Goal: Task Accomplishment & Management: Manage account settings

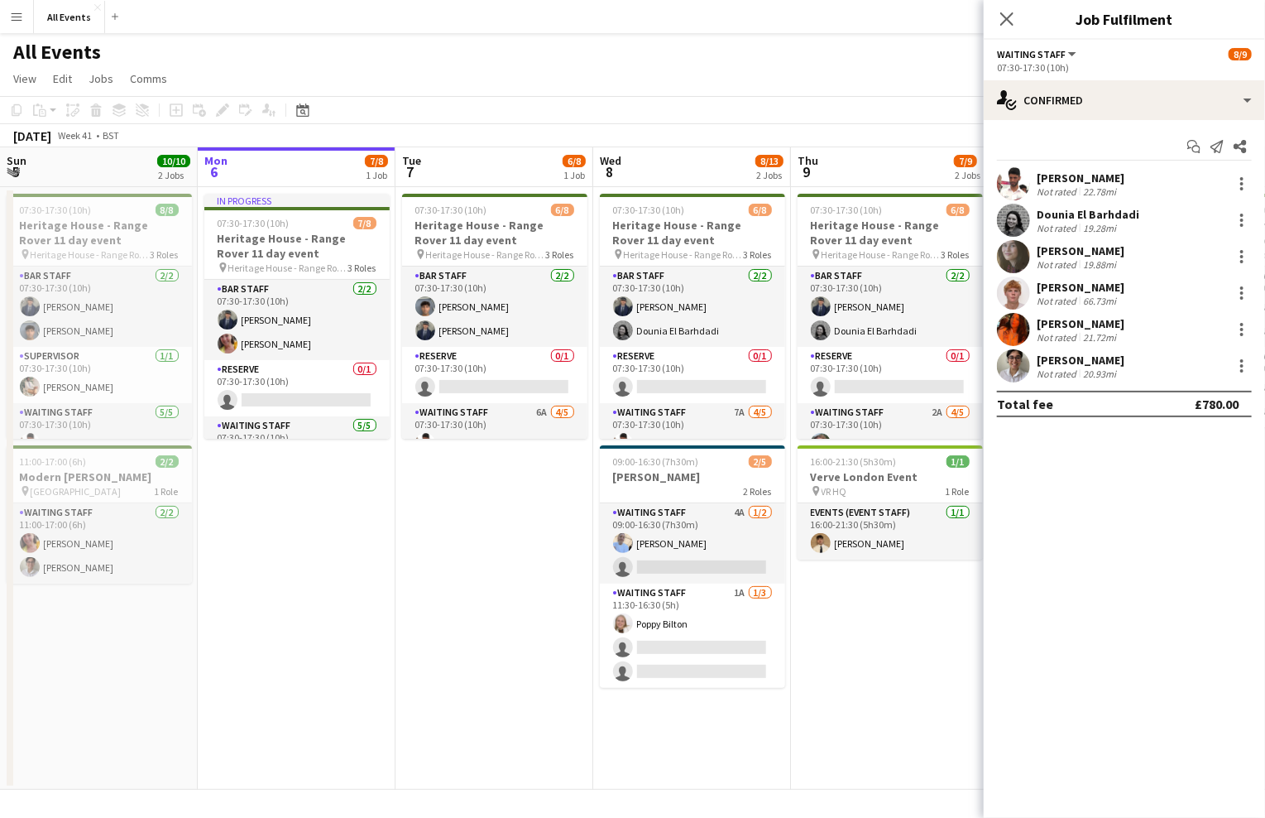
scroll to position [114, 0]
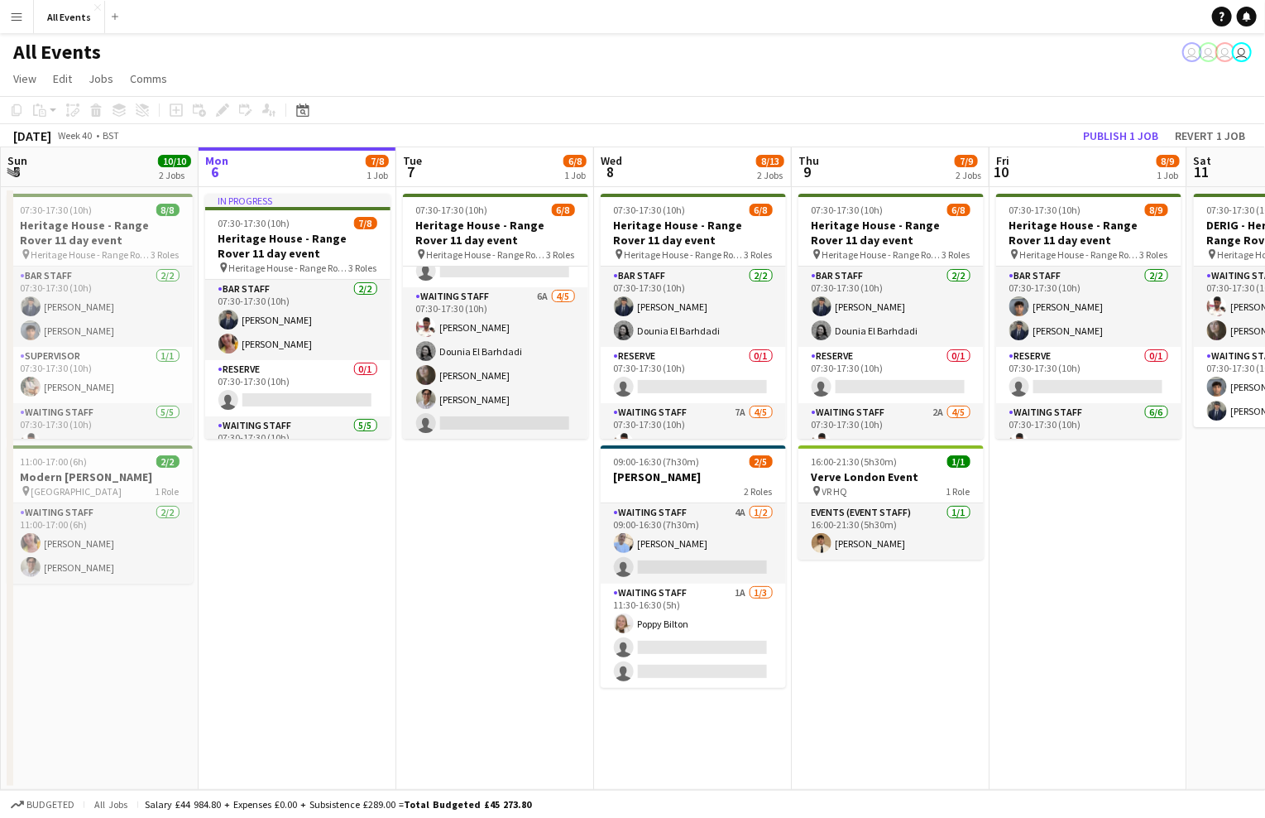
scroll to position [114, 0]
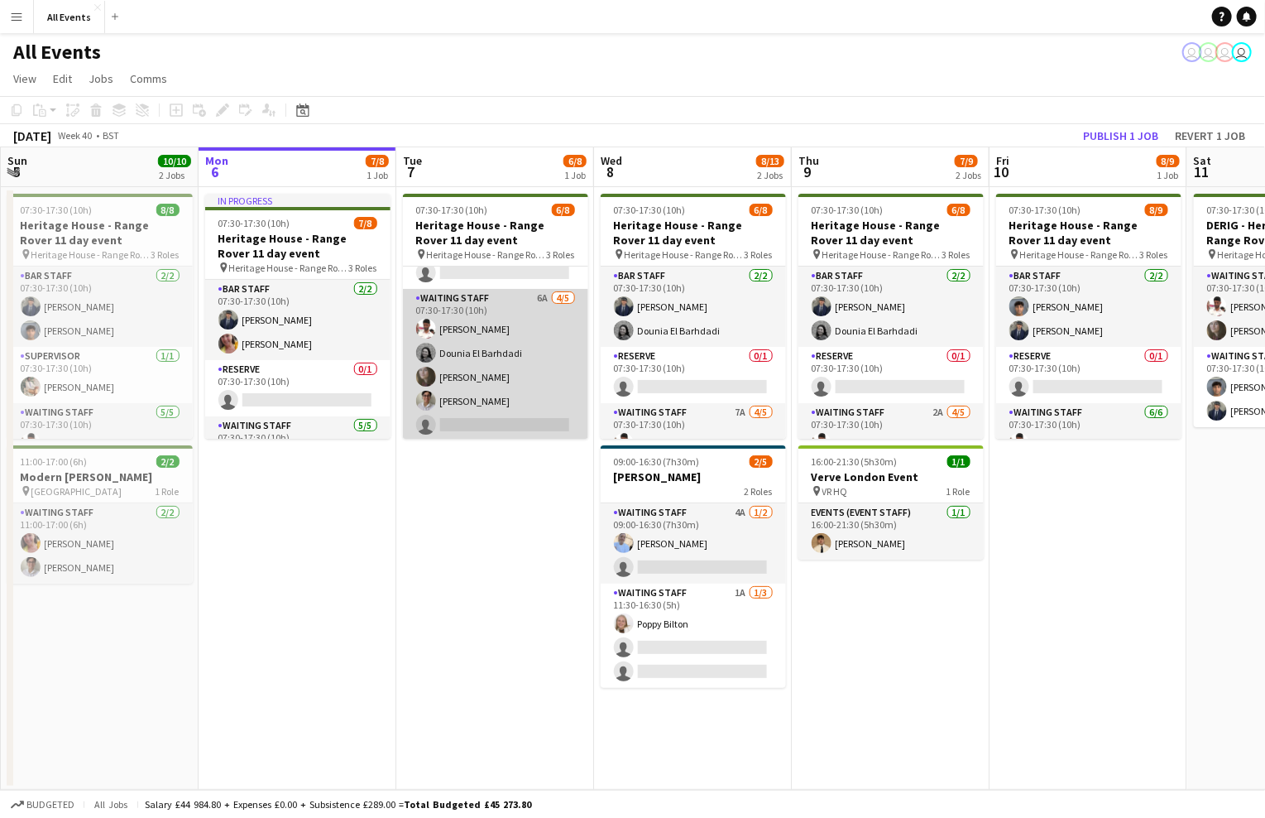
click at [536, 343] on app-card-role "Waiting Staff 6A 4/5 07:30-17:30 (10h) Ahmed Al-Khayat Dounia El Barhdadi Flora…" at bounding box center [495, 365] width 185 height 152
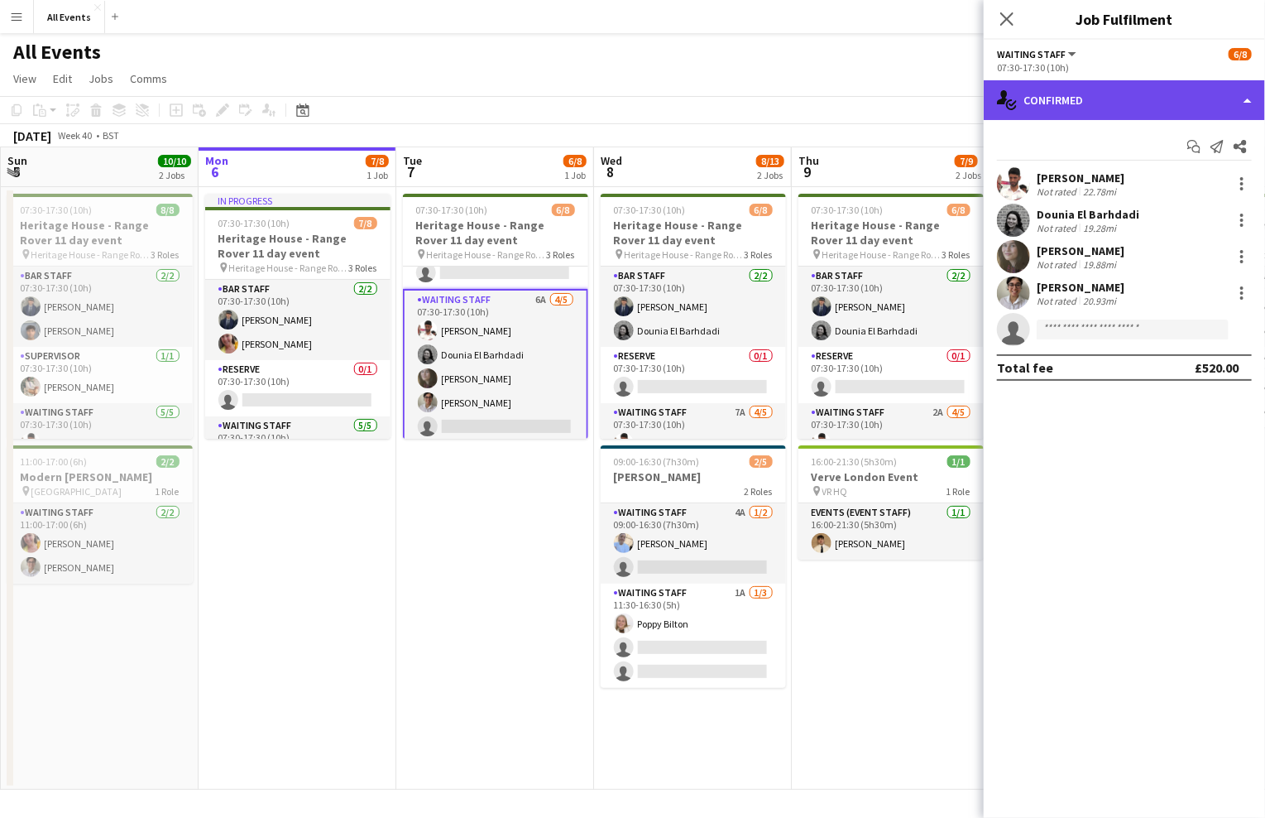
click at [1140, 106] on div "single-neutral-actions-check-2 Confirmed" at bounding box center [1124, 100] width 281 height 40
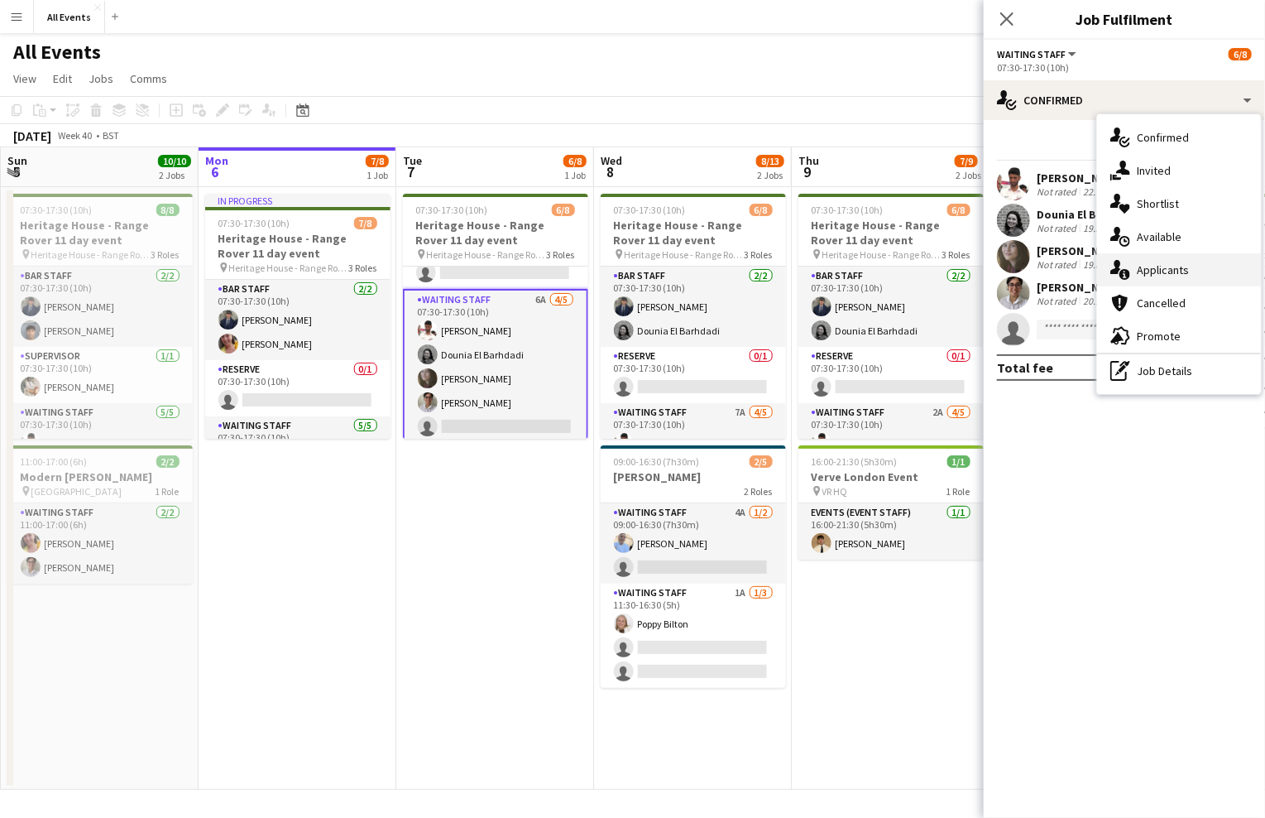
click at [1168, 269] on span "Applicants" at bounding box center [1163, 269] width 52 height 15
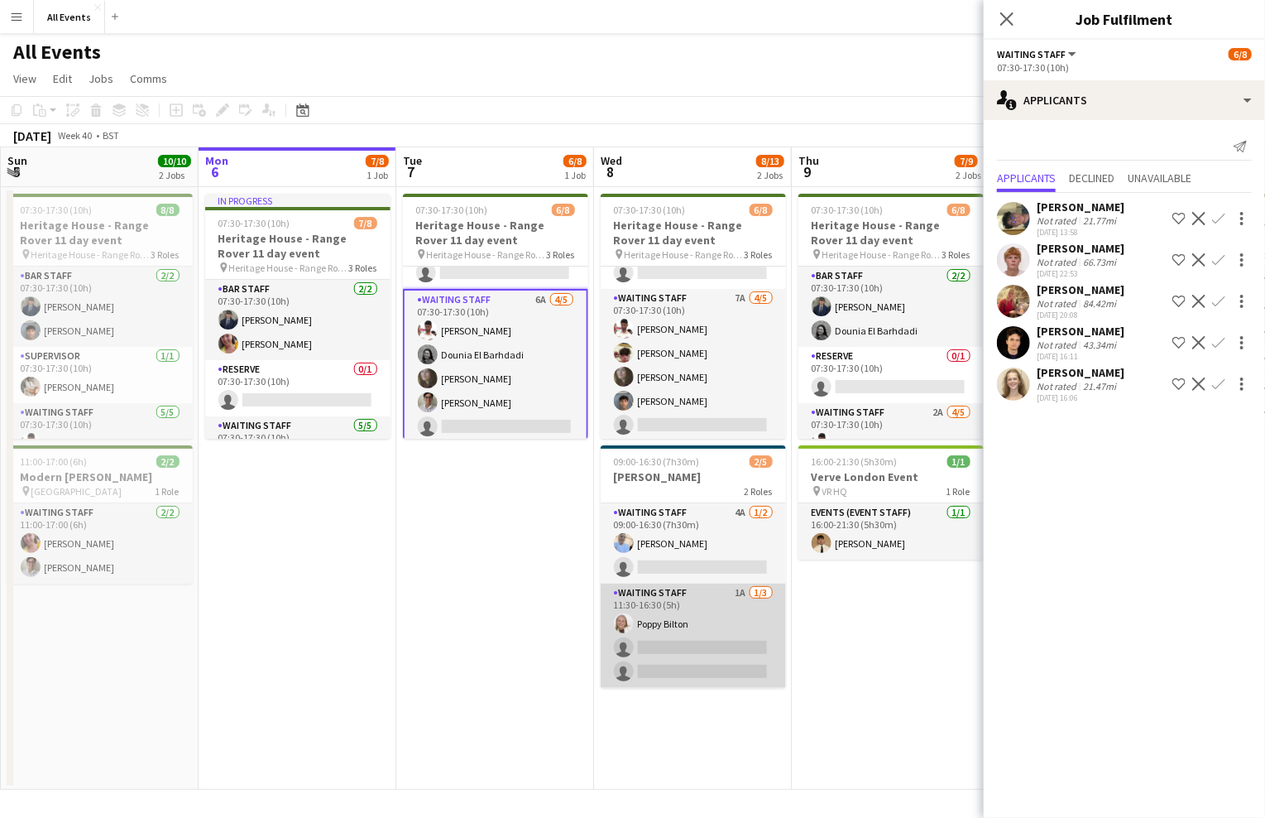
click at [713, 621] on app-card-role "Waiting Staff 1A 1/3 11:30-16:30 (5h) Poppy Bilton single-neutral-actions singl…" at bounding box center [693, 635] width 185 height 104
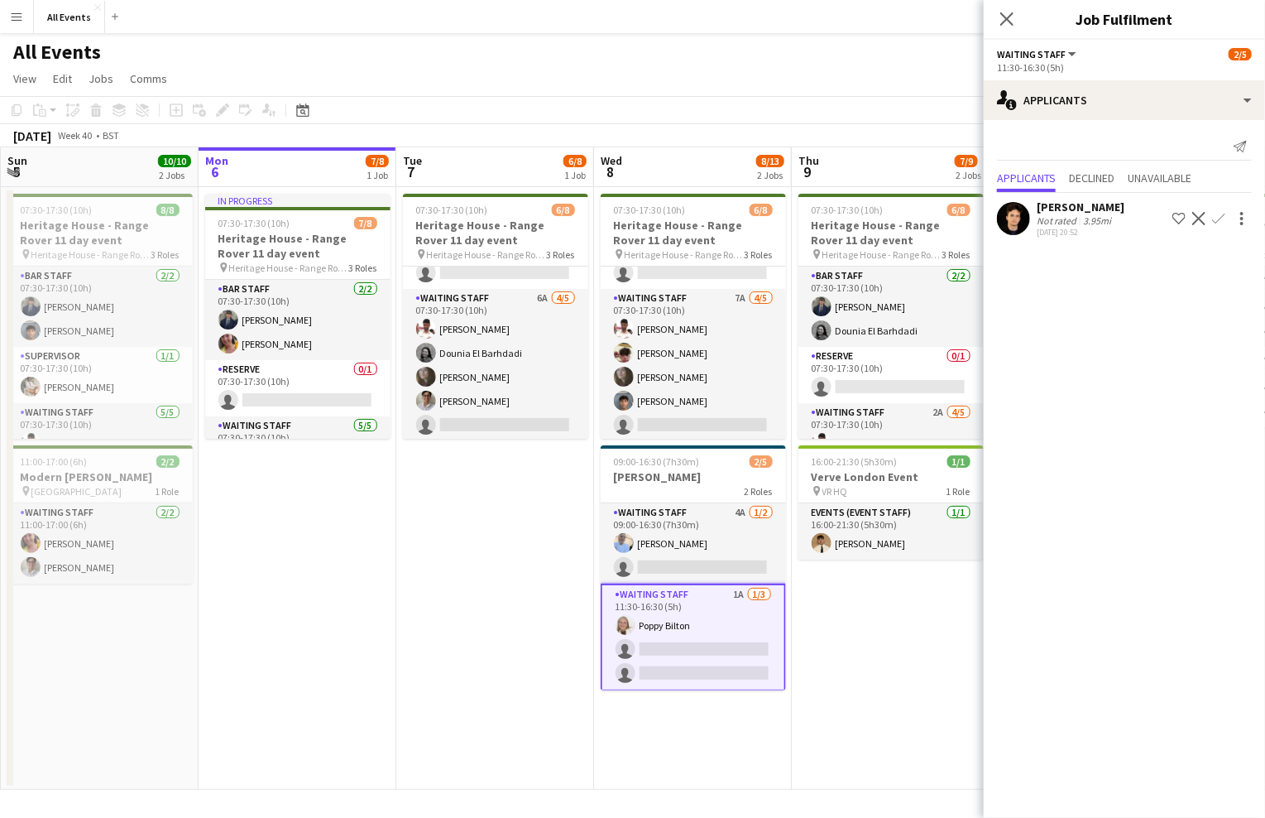
click at [1221, 214] on app-icon "Confirm" at bounding box center [1218, 218] width 13 height 13
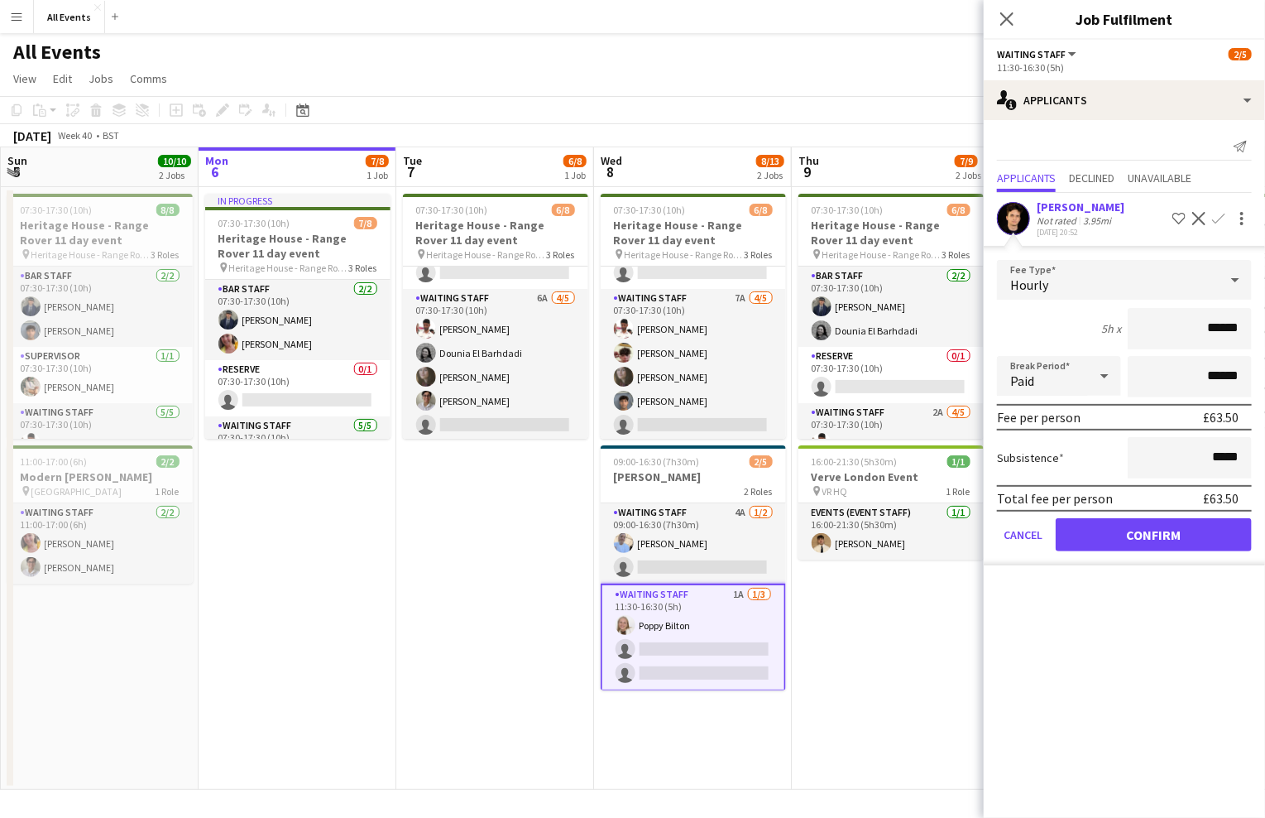
click at [1173, 536] on button "Confirm" at bounding box center [1154, 534] width 196 height 33
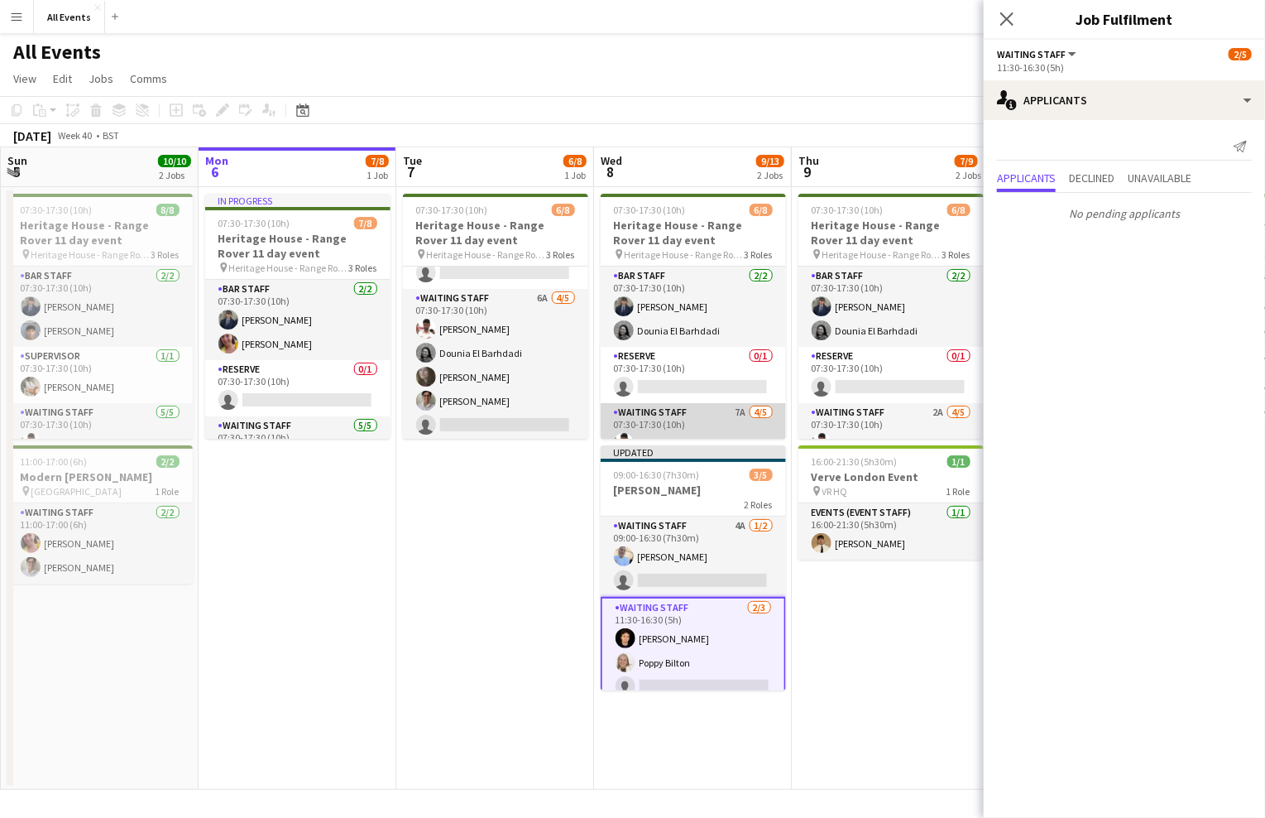
scroll to position [0, 0]
click at [696, 417] on app-card-role "Waiting Staff 7A 4/5 07:30-17:30 (10h) Ahmed Al-Khayat Christopher Carradine Fl…" at bounding box center [693, 479] width 185 height 152
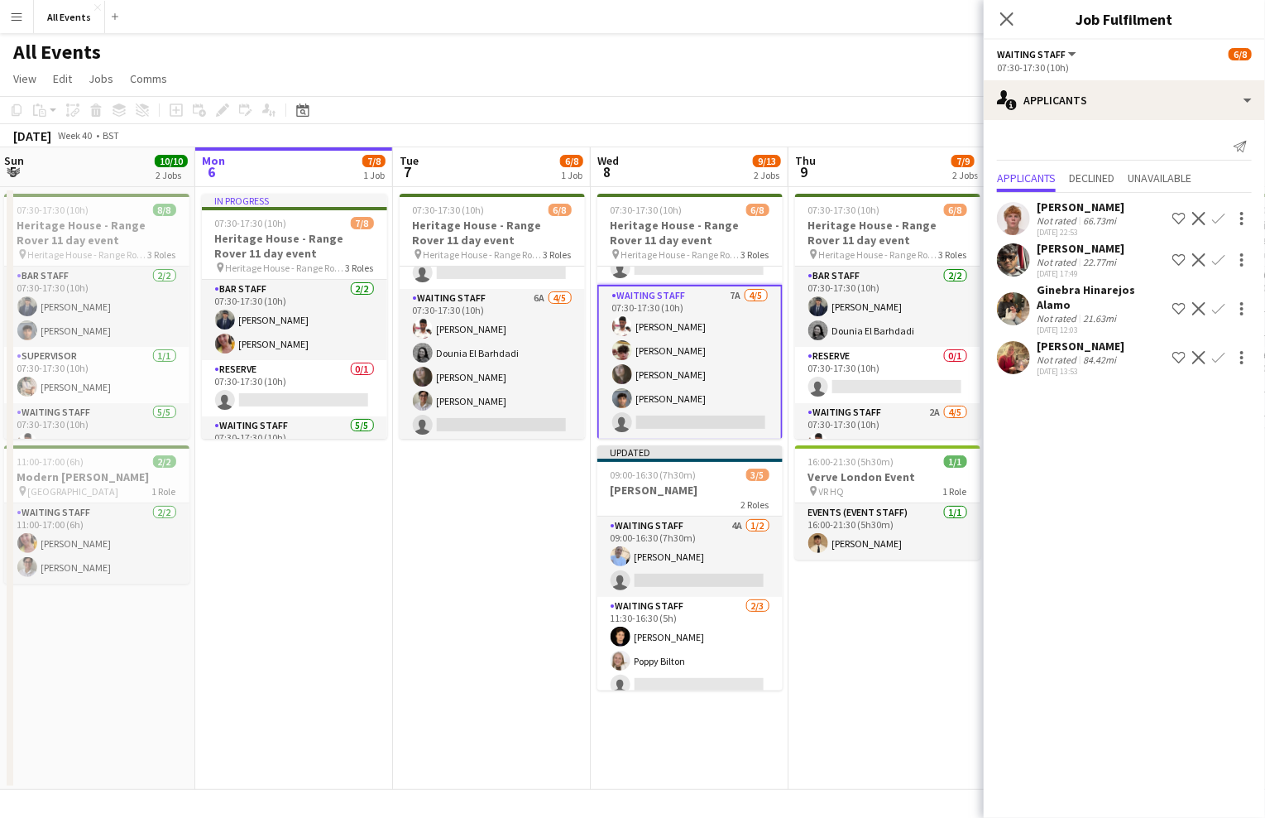
scroll to position [118, 0]
click at [725, 565] on app-card-role "Waiting Staff 4A 1/2 09:00-16:30 (7h30m) Bethany Cook single-neutral-actions" at bounding box center [689, 556] width 185 height 80
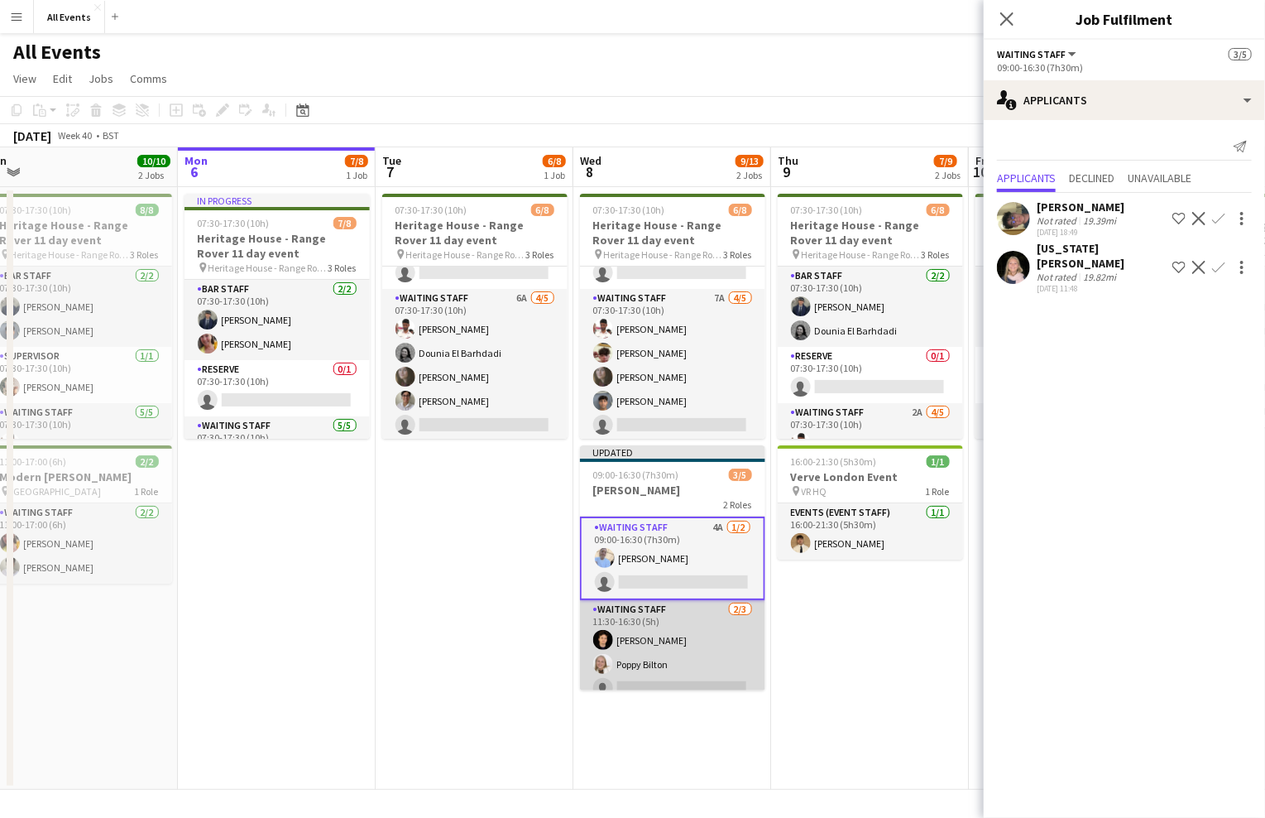
scroll to position [0, 416]
click at [698, 631] on app-card-role "Waiting Staff 2/3 11:30-16:30 (5h) Richard Windsor Poppy Bilton single-neutral-…" at bounding box center [671, 652] width 185 height 104
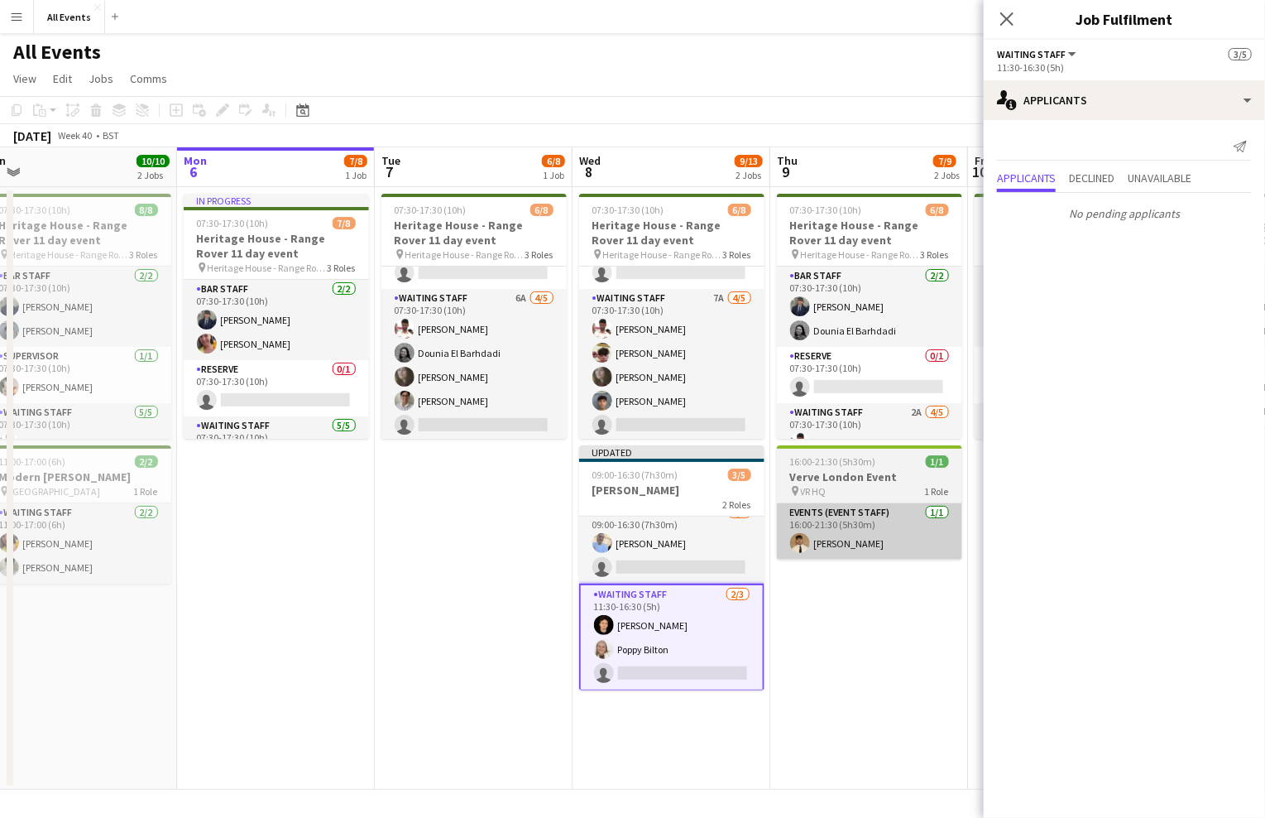
scroll to position [12, 0]
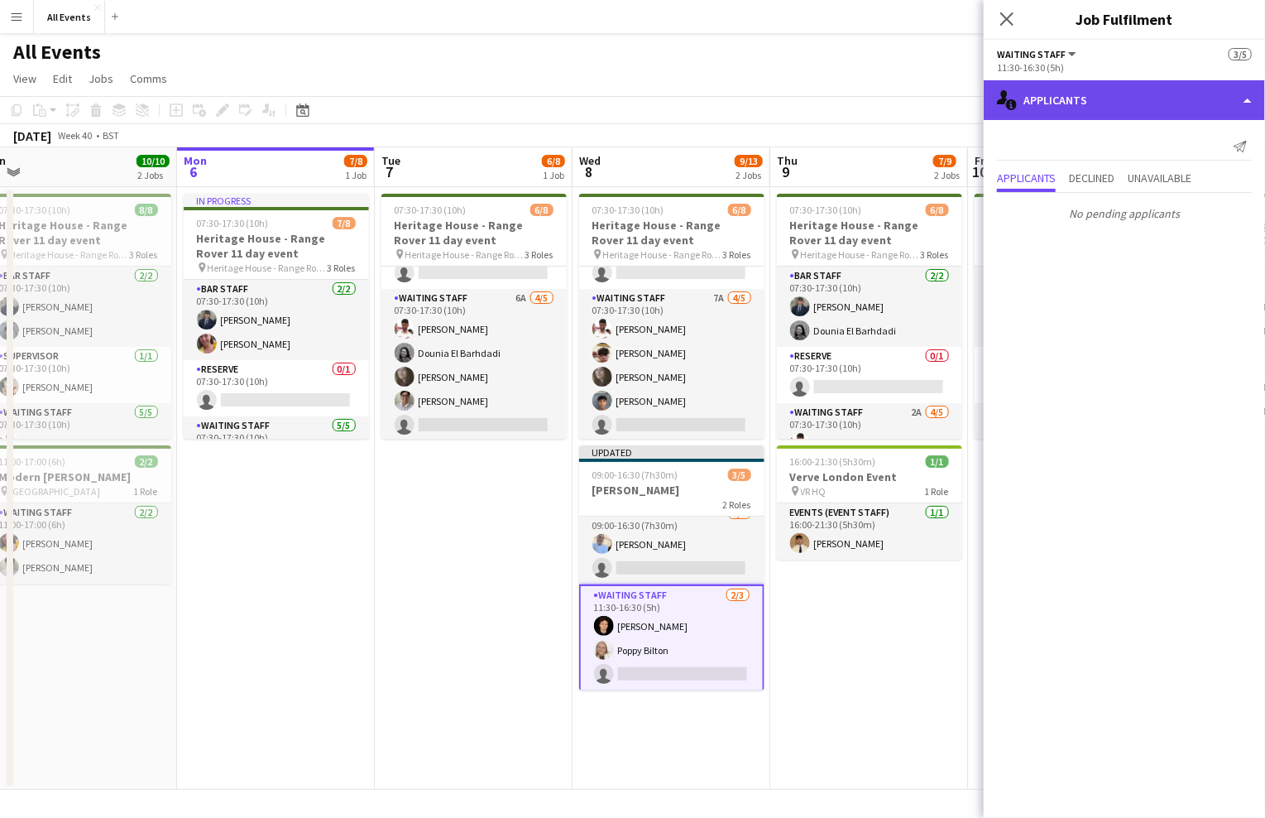
click at [1167, 105] on div "single-neutral-actions-information Applicants" at bounding box center [1124, 100] width 281 height 40
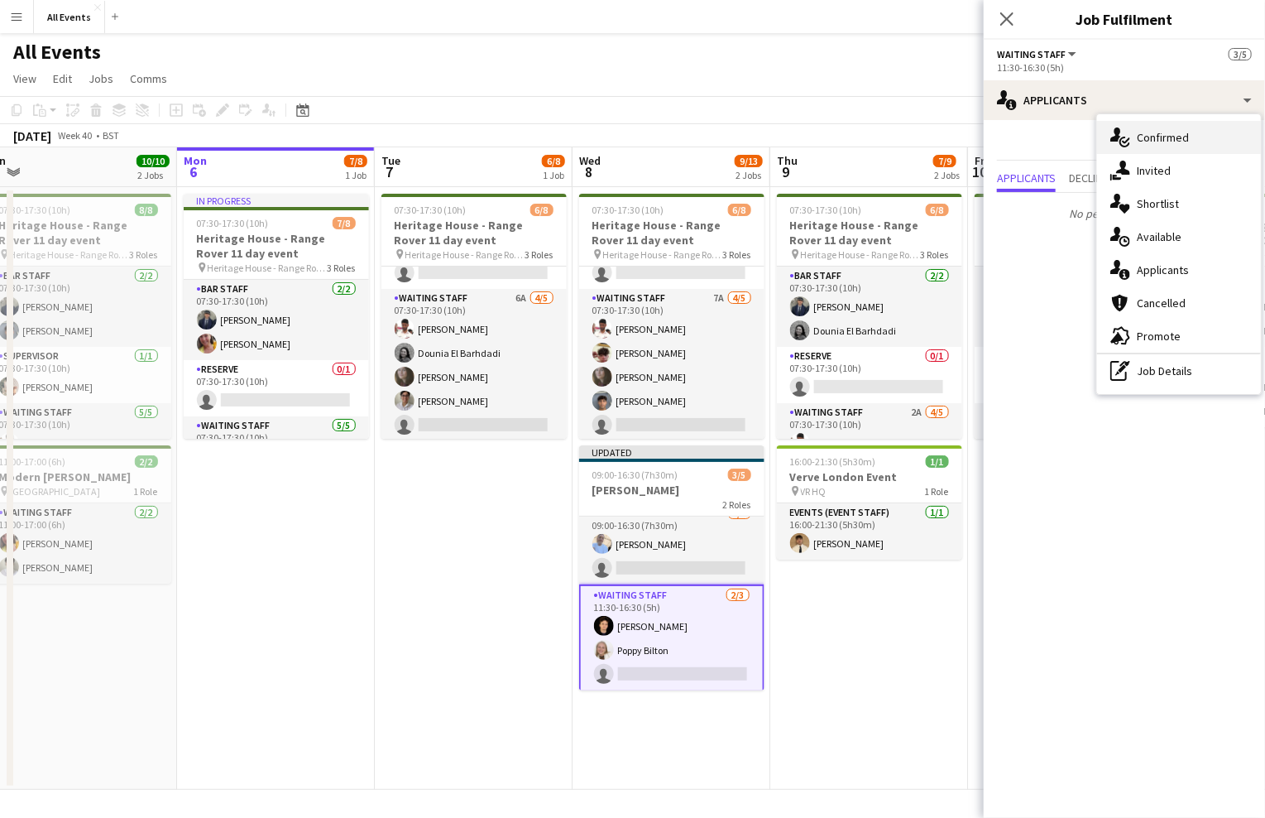
click at [1173, 140] on span "Confirmed" at bounding box center [1163, 137] width 52 height 15
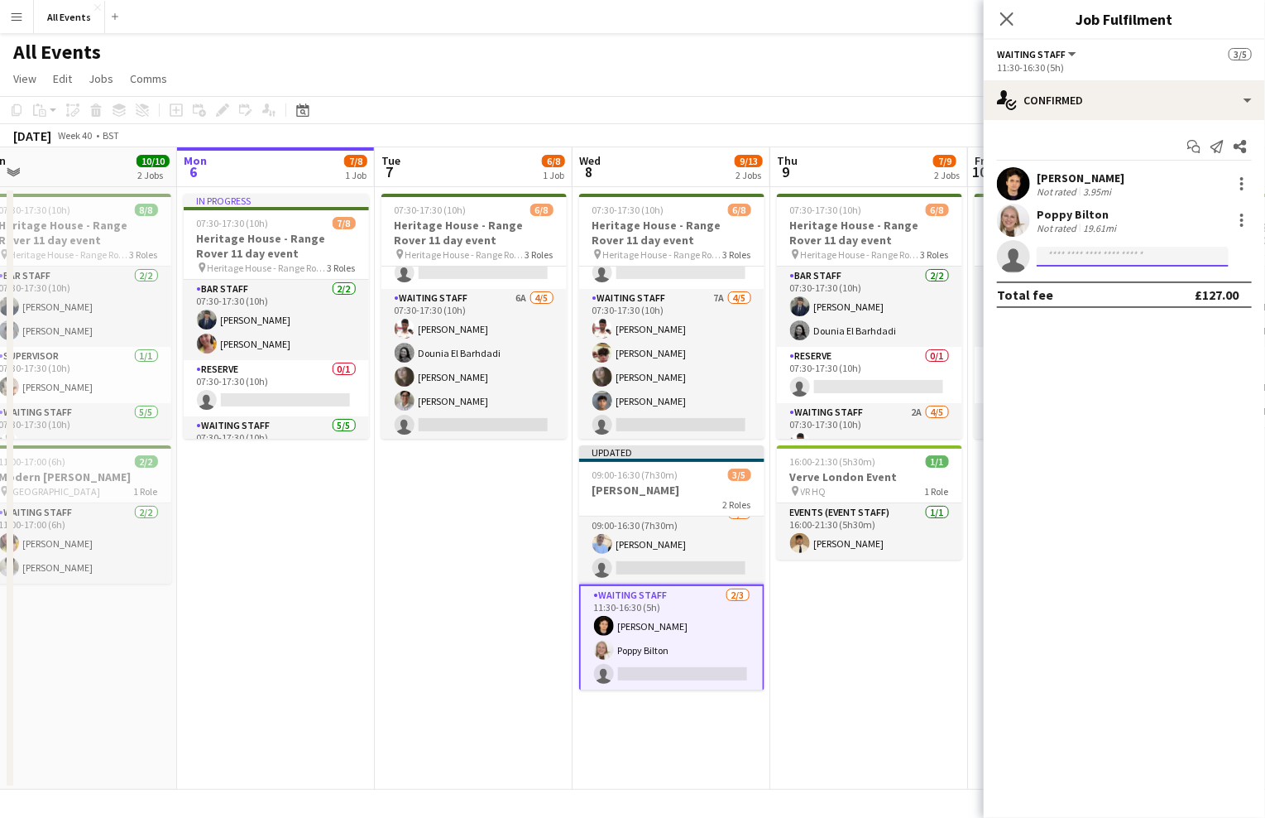
click at [1111, 264] on input at bounding box center [1133, 257] width 192 height 20
click at [1111, 249] on input at bounding box center [1133, 257] width 192 height 20
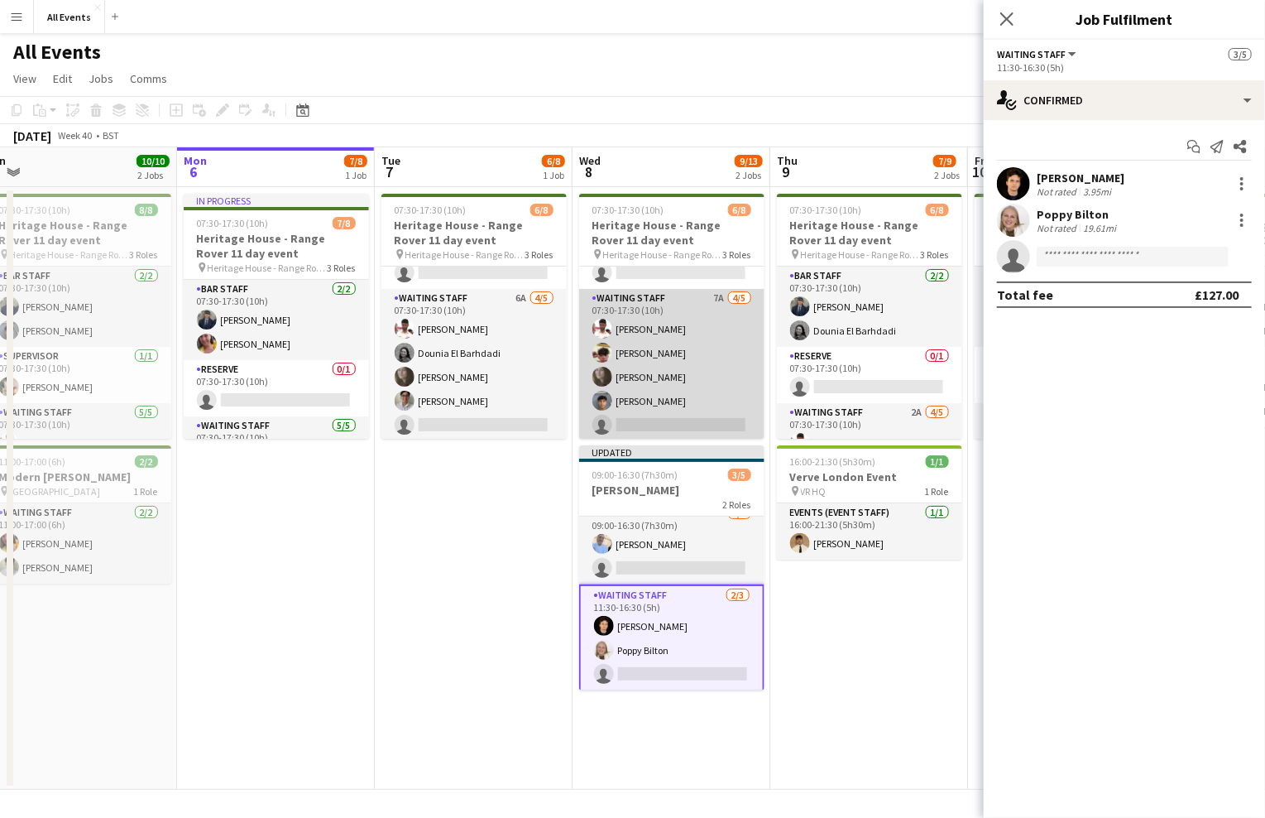
click at [693, 423] on app-card-role "Waiting Staff 7A 4/5 07:30-17:30 (10h) Ahmed Al-Khayat Christopher Carradine Fl…" at bounding box center [671, 365] width 185 height 152
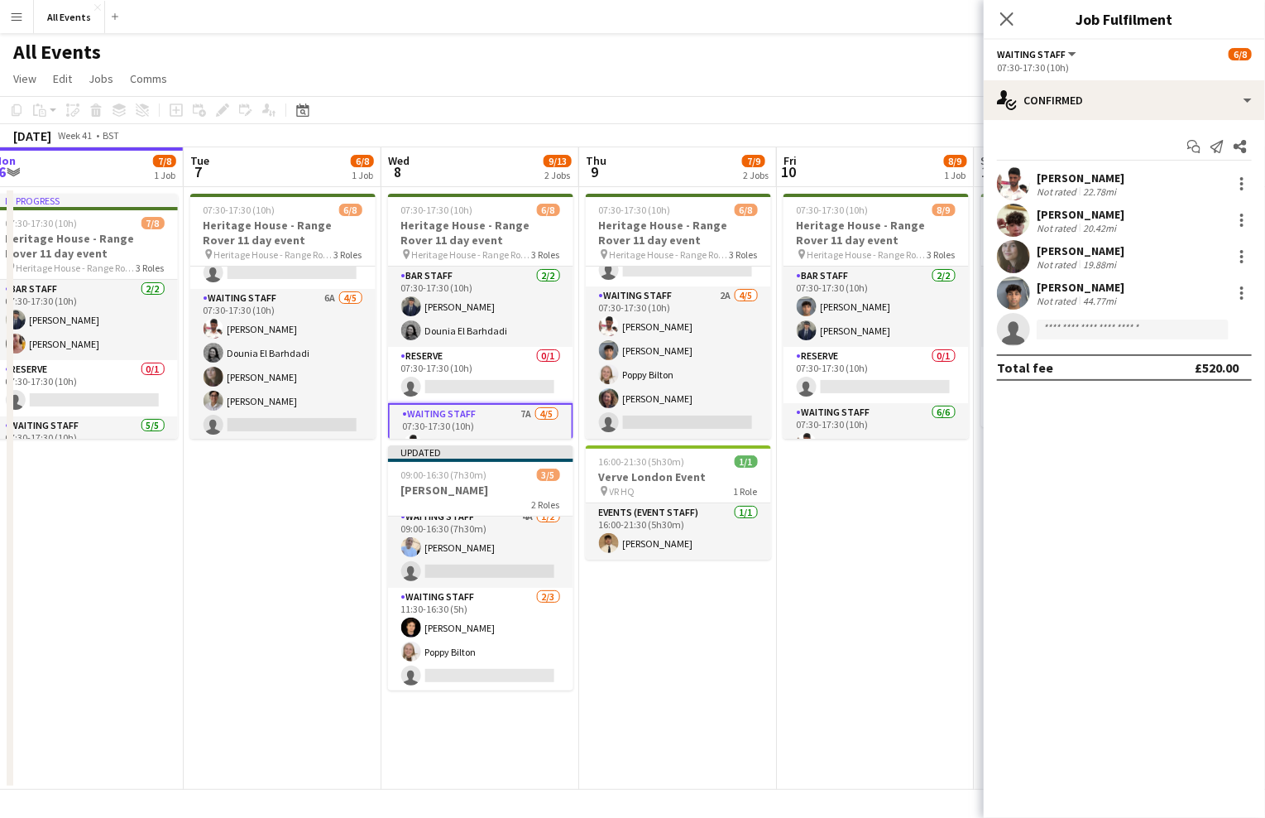
scroll to position [114, 0]
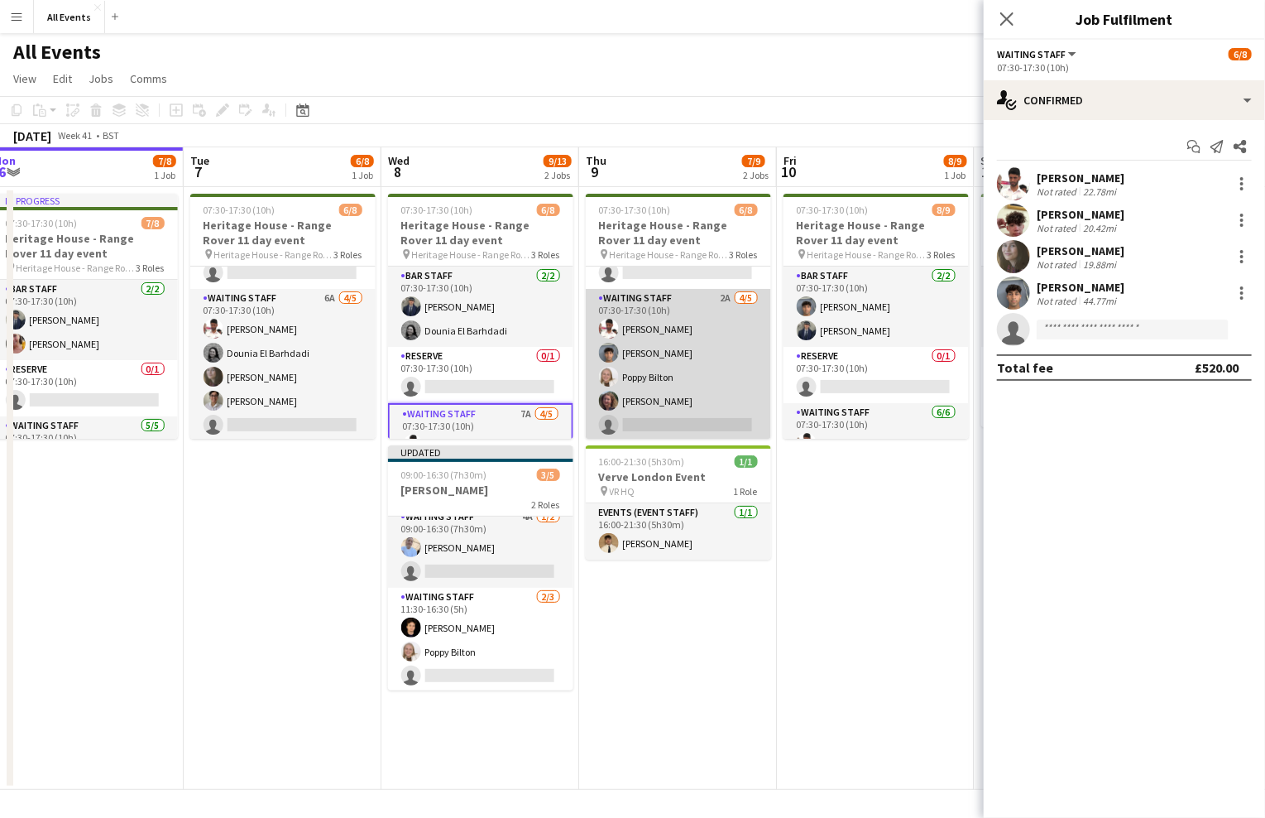
click at [632, 399] on app-card-role "Waiting Staff 2A 4/5 07:30-17:30 (10h) Ahmed Al-Khayat Arya Firake Poppy Bilton…" at bounding box center [678, 365] width 185 height 152
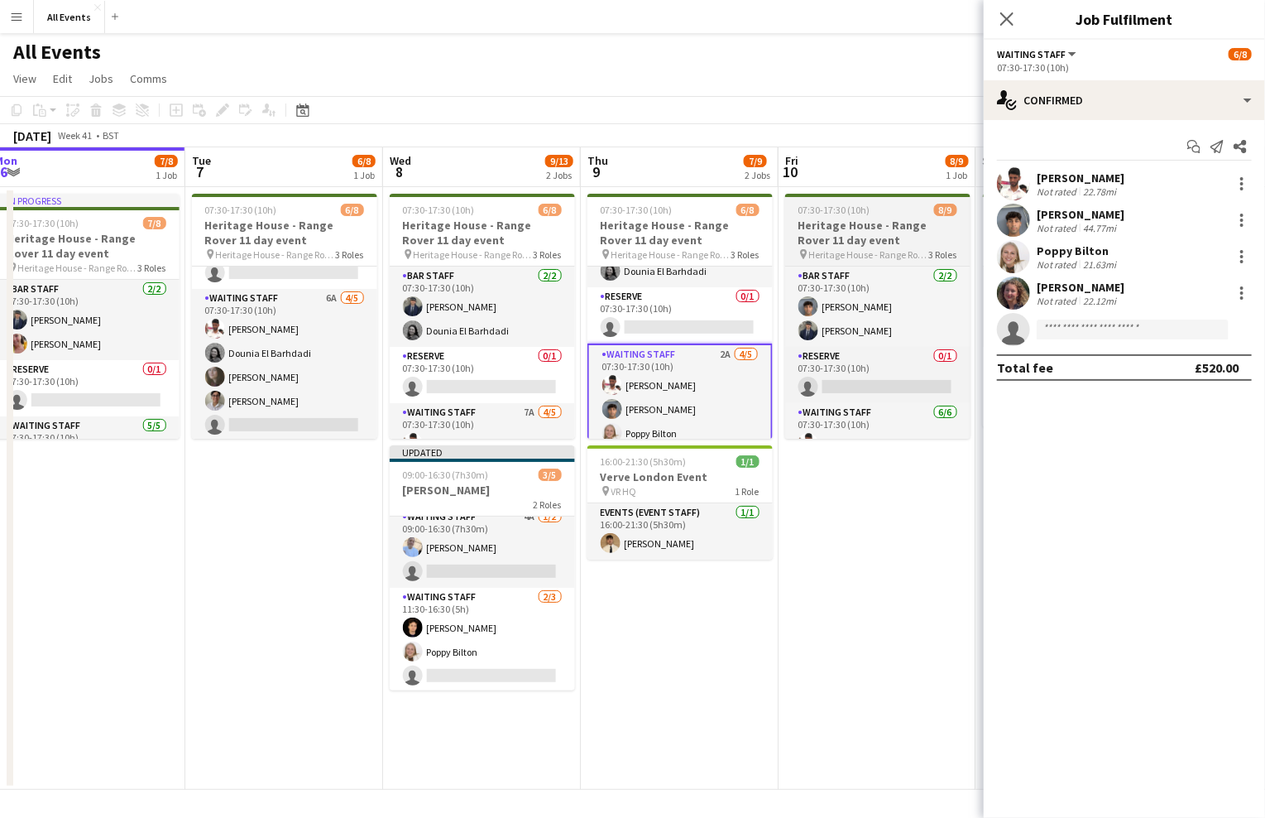
scroll to position [58, 0]
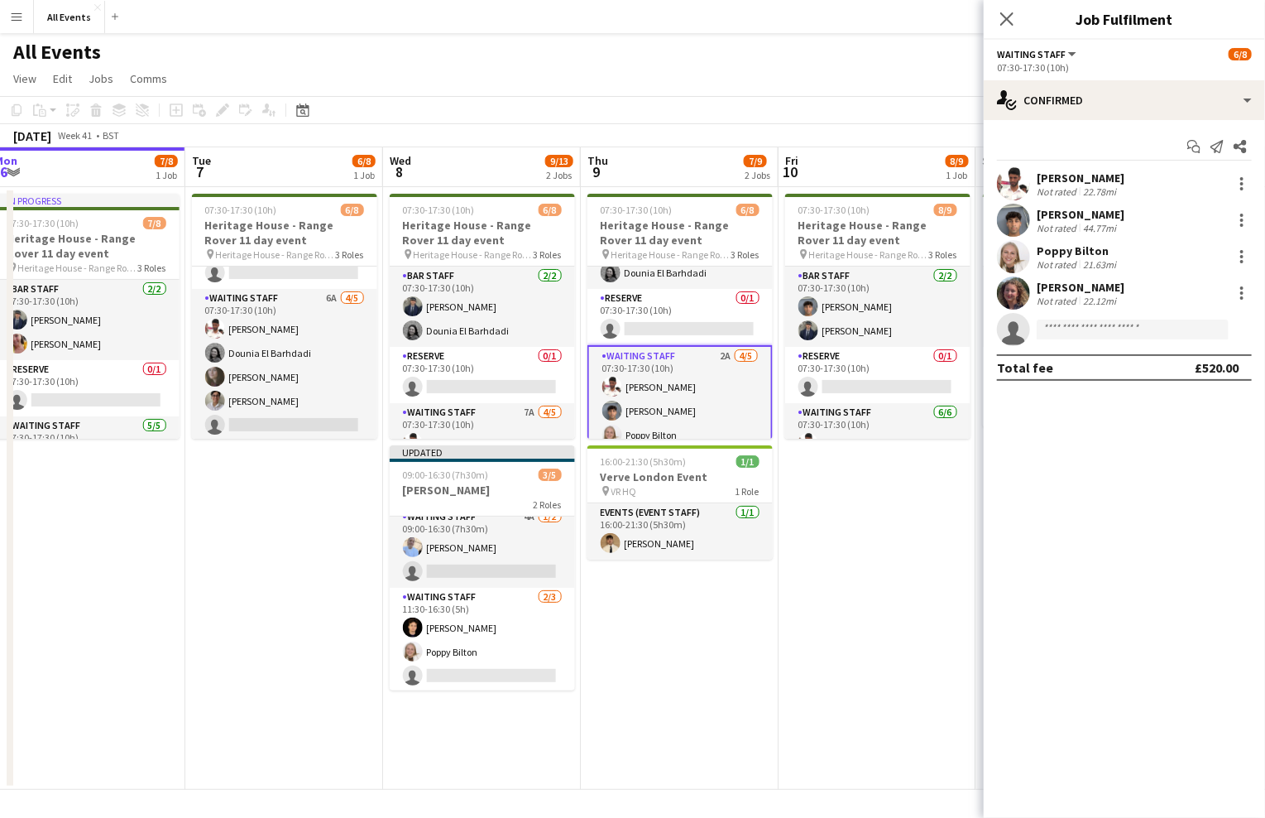
click at [1083, 286] on div "[PERSON_NAME]" at bounding box center [1081, 287] width 88 height 15
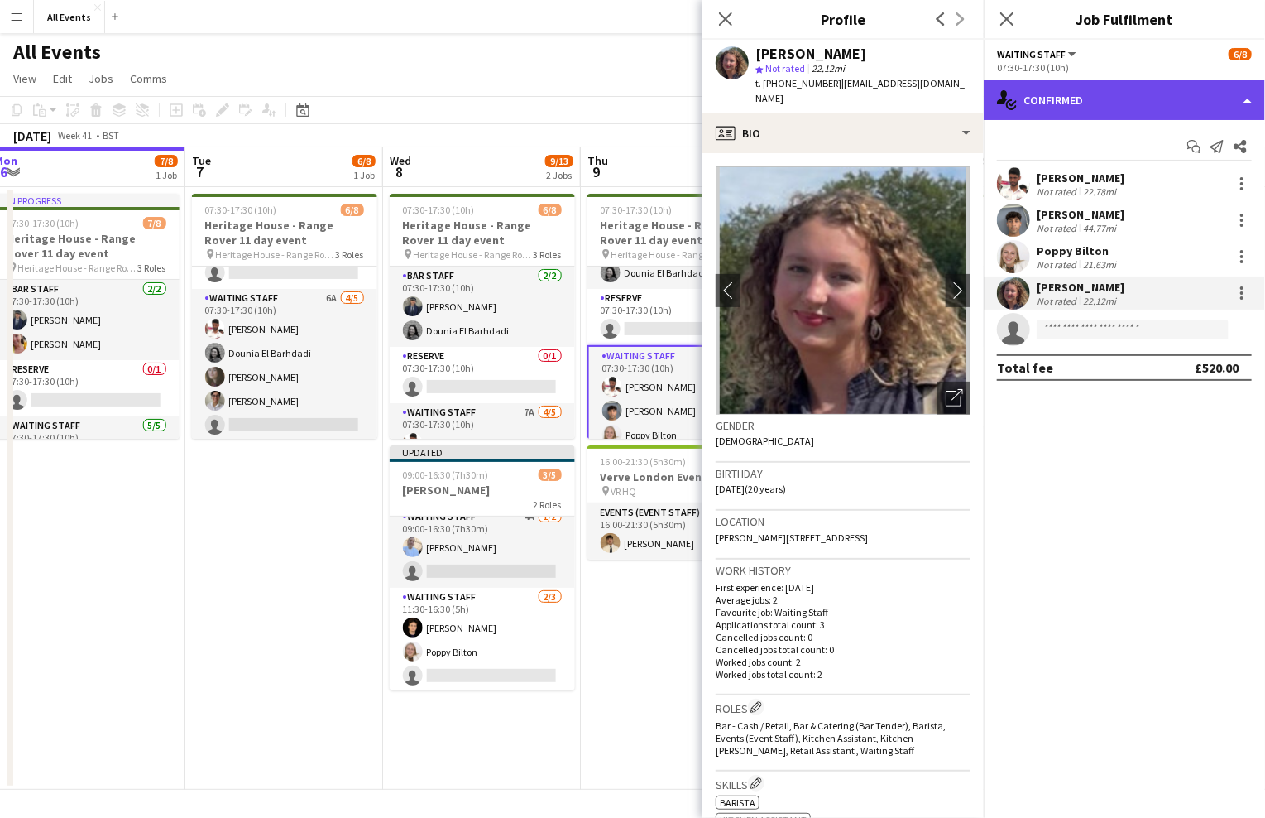
click at [1125, 103] on div "single-neutral-actions-check-2 Confirmed" at bounding box center [1124, 100] width 281 height 40
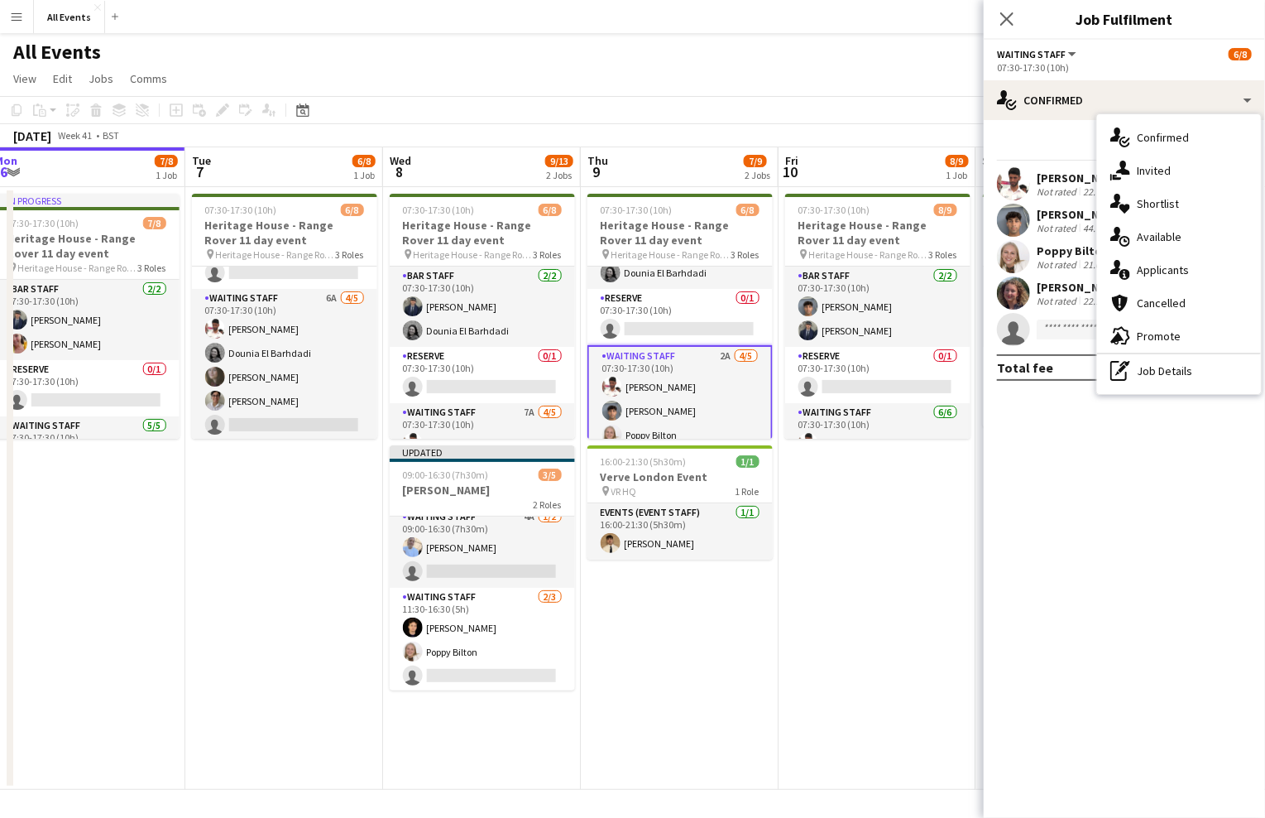
click at [1057, 280] on div "[PERSON_NAME]" at bounding box center [1081, 287] width 88 height 15
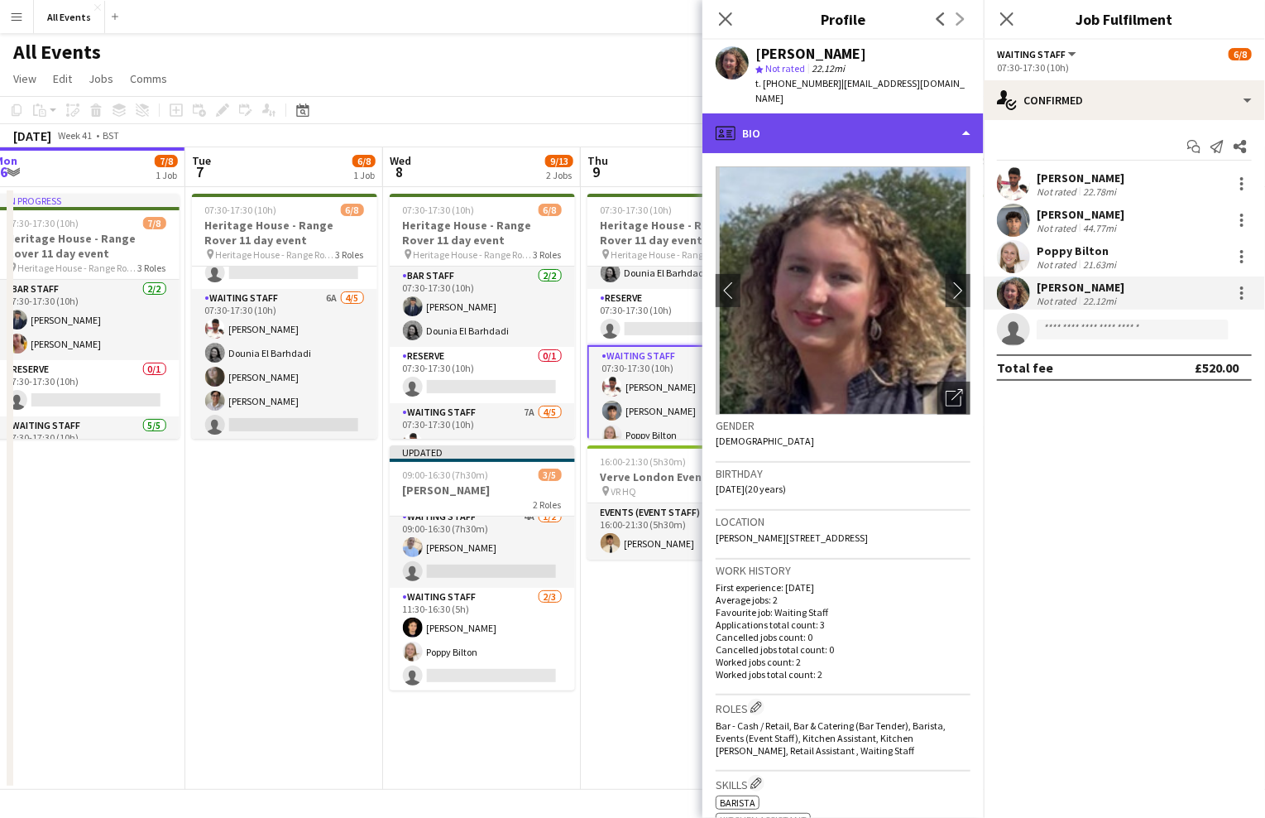
click at [833, 113] on div "profile Bio" at bounding box center [843, 133] width 281 height 40
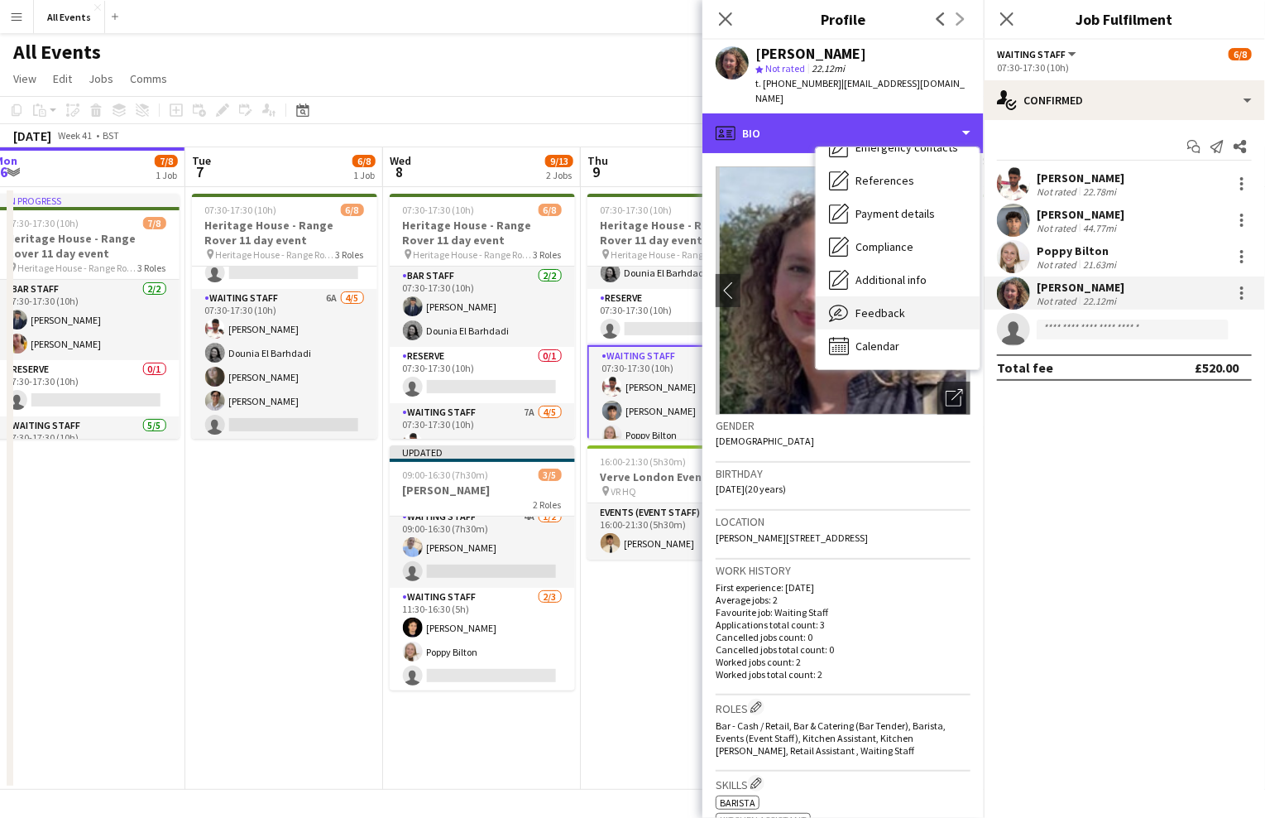
scroll to position [155, 0]
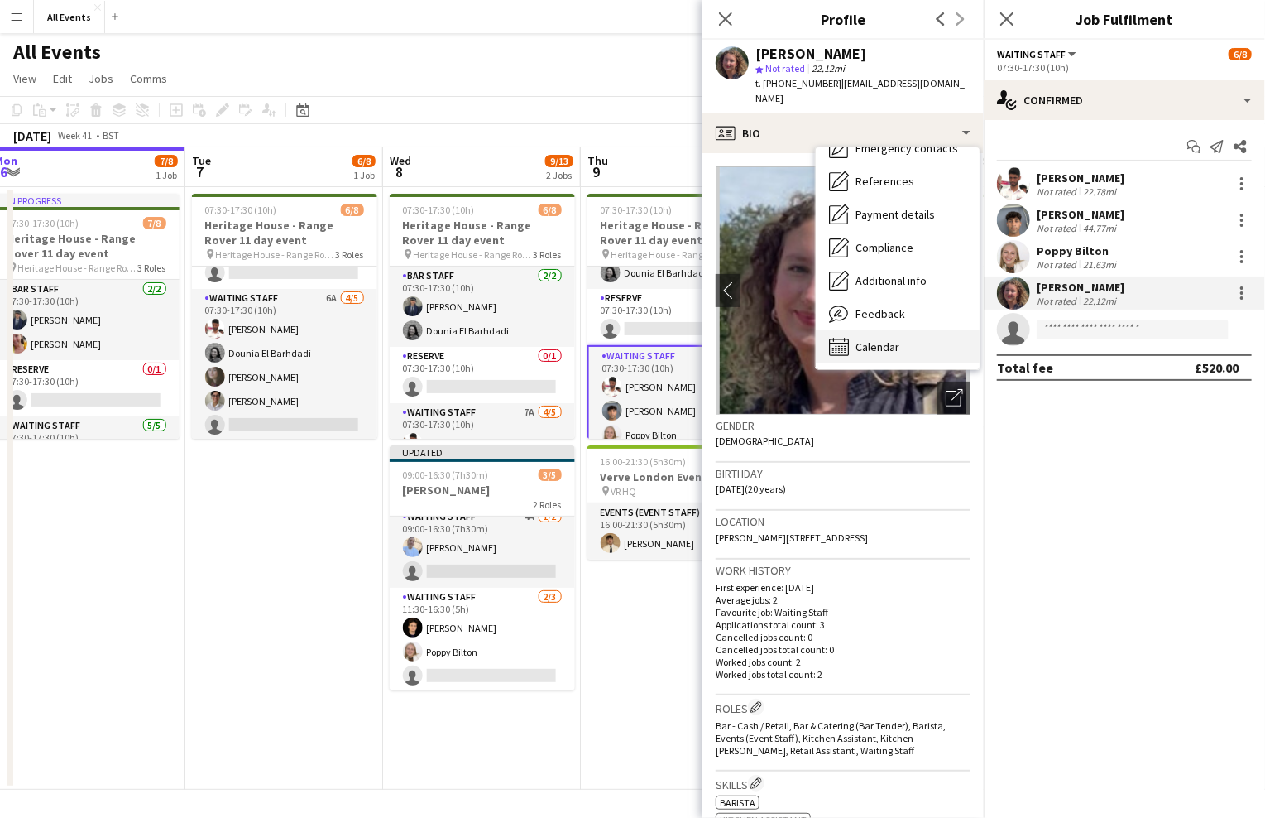
click at [890, 339] on span "Calendar" at bounding box center [878, 346] width 44 height 15
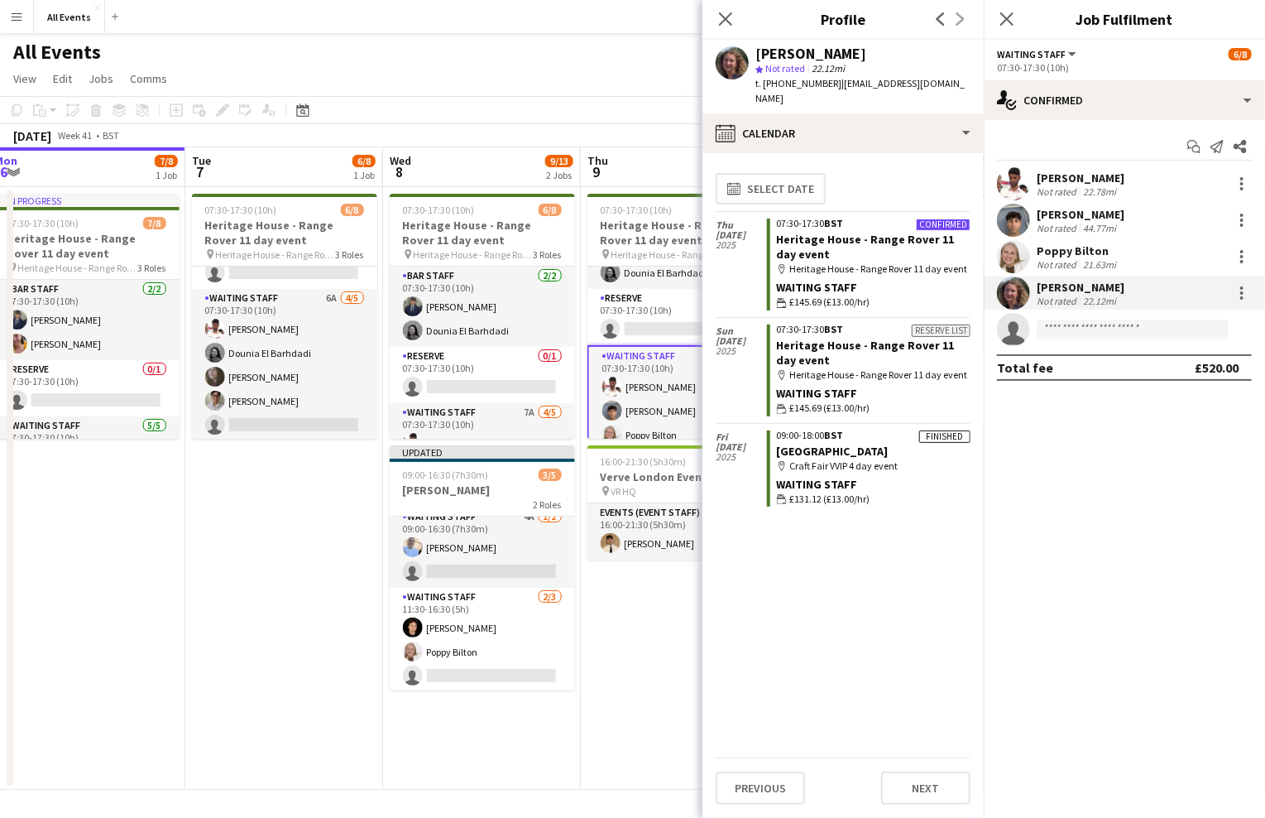
scroll to position [0, 0]
click at [661, 600] on app-date-cell "07:30-17:30 (10h) 6/8 Heritage House - Range Rover 11 day event pin Heritage Ho…" at bounding box center [680, 488] width 198 height 602
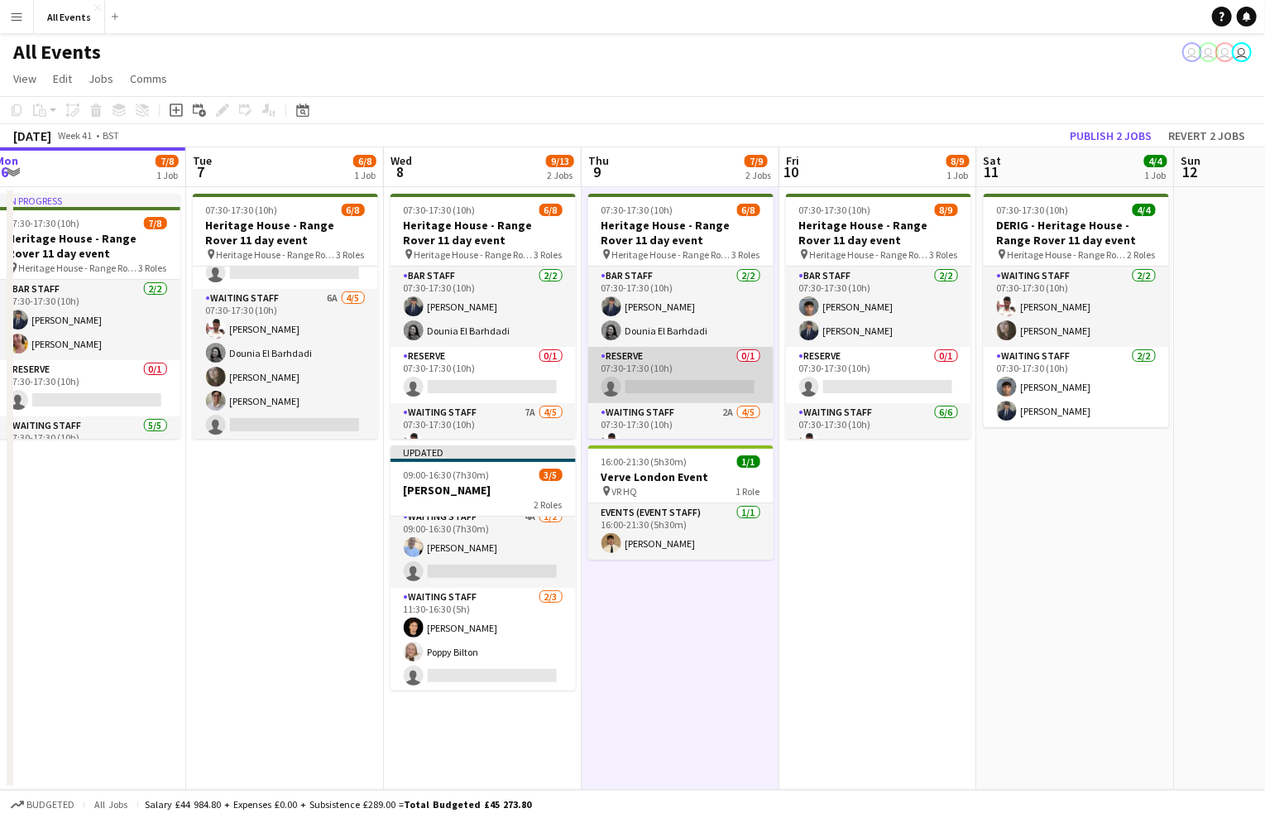
drag, startPoint x: 699, startPoint y: 411, endPoint x: 743, endPoint y: 396, distance: 46.6
click at [699, 411] on app-card-role "Waiting Staff 2A 4/5 07:30-17:30 (10h) Ahmed Al-Khayat Arya Firake Poppy Bilton…" at bounding box center [680, 479] width 185 height 152
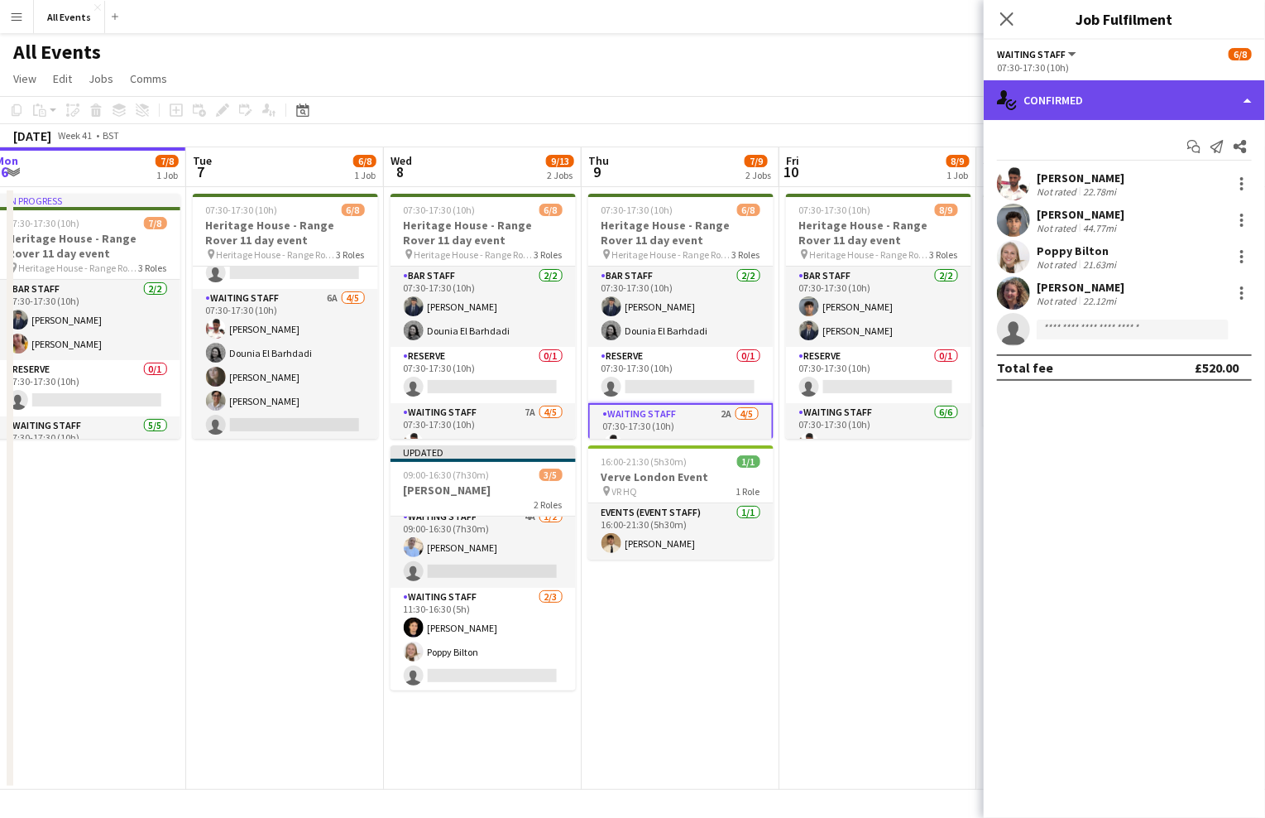
click at [1106, 97] on div "single-neutral-actions-check-2 Confirmed" at bounding box center [1124, 100] width 281 height 40
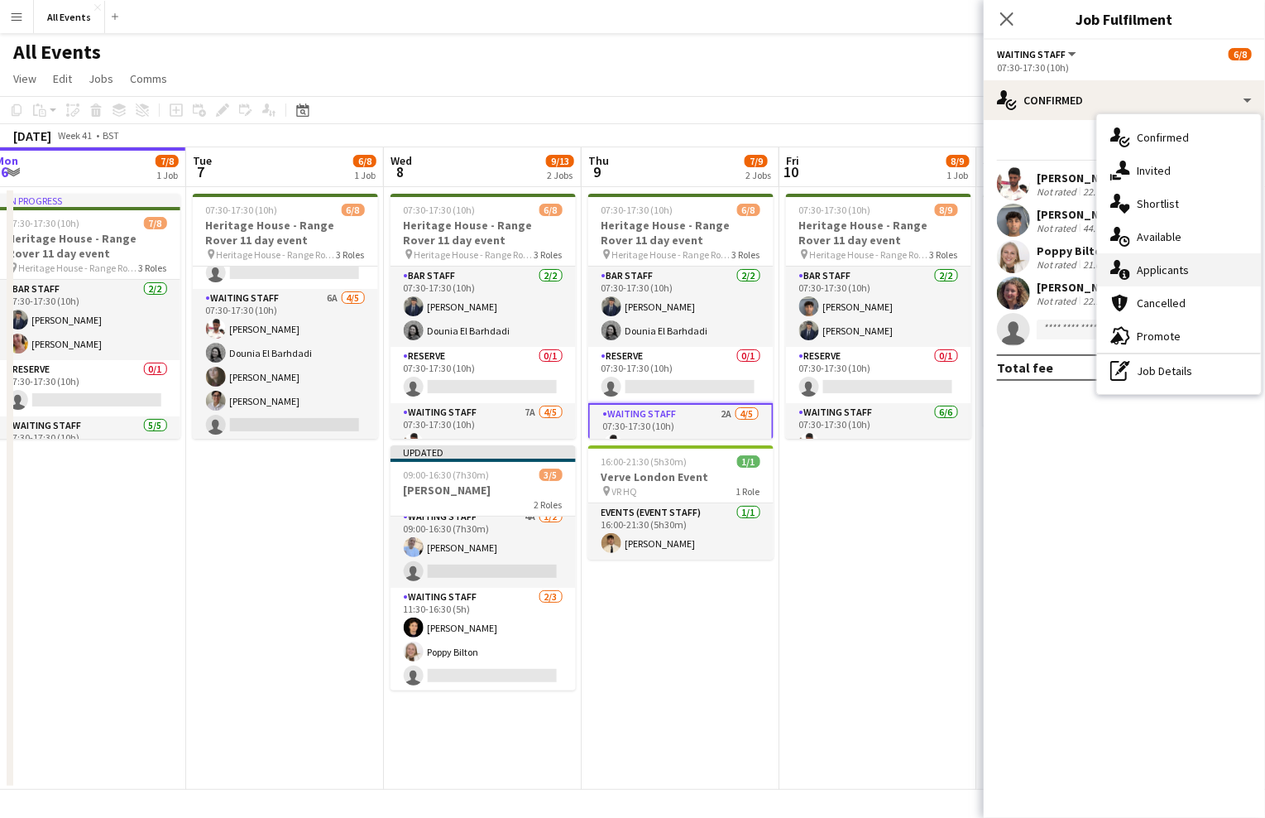
click at [1159, 258] on div "single-neutral-actions-information Applicants" at bounding box center [1179, 269] width 164 height 33
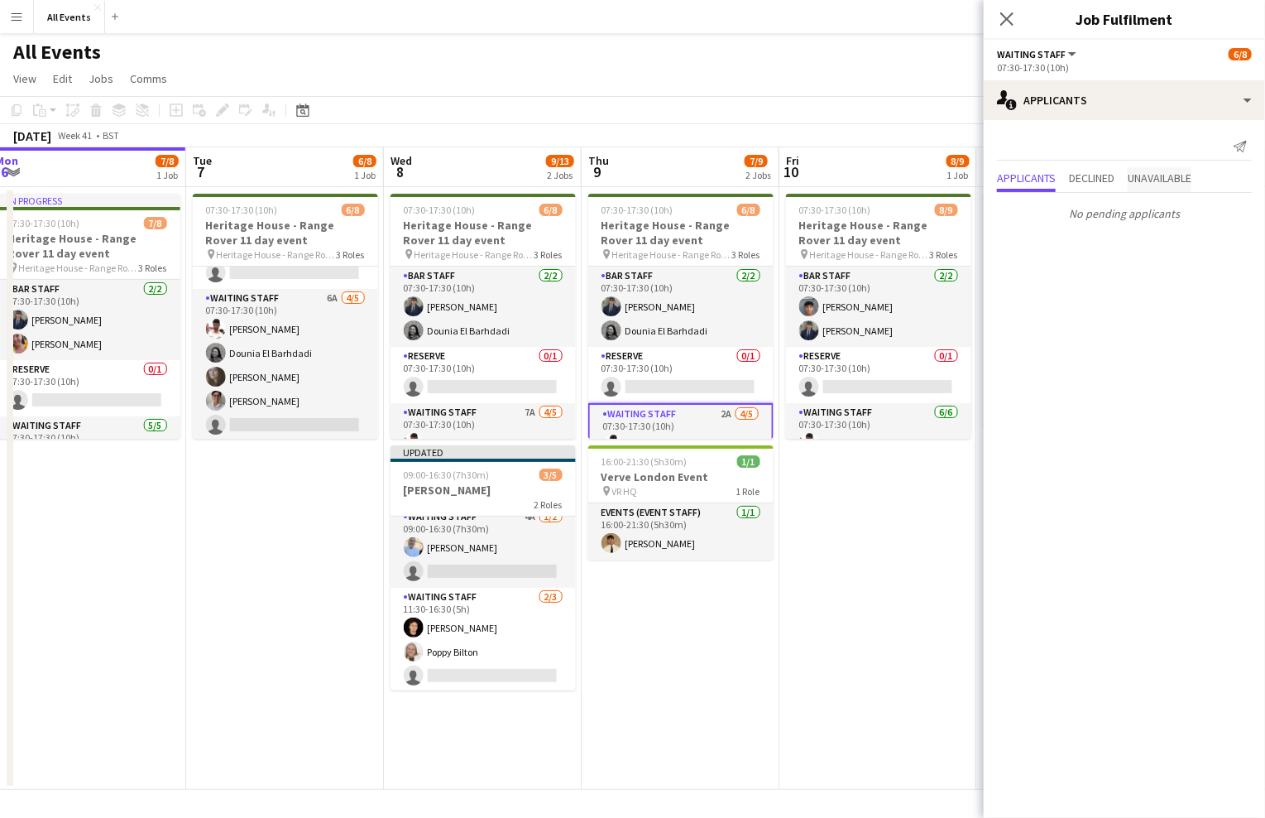
drag, startPoint x: 1149, startPoint y: 156, endPoint x: 1156, endPoint y: 174, distance: 19.4
click at [1150, 156] on div "Send notification" at bounding box center [1124, 146] width 255 height 27
click at [1156, 180] on span "Unavailable" at bounding box center [1160, 178] width 64 height 12
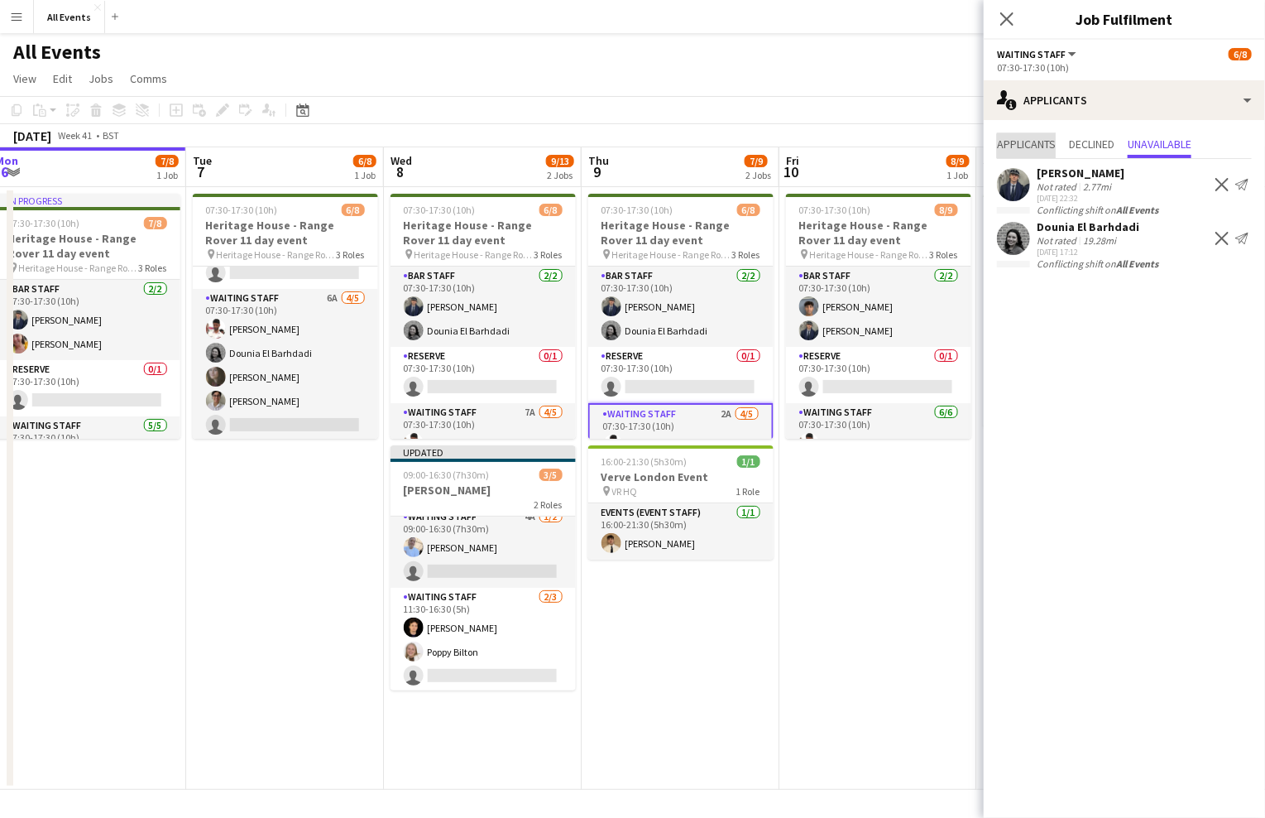
click at [1034, 147] on span "Applicants" at bounding box center [1026, 144] width 59 height 12
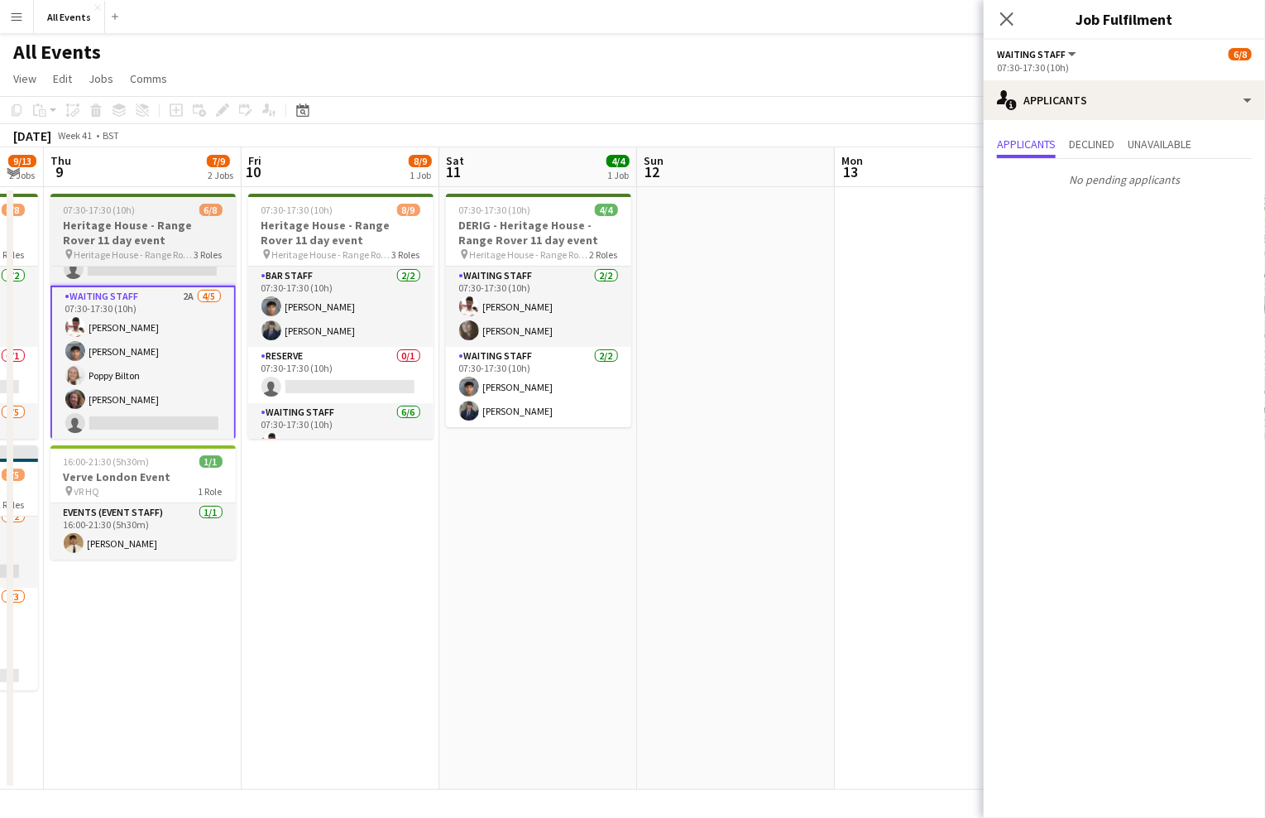
click at [307, 165] on app-board-header-date "Fri 10 8/9 1 Job" at bounding box center [341, 167] width 198 height 40
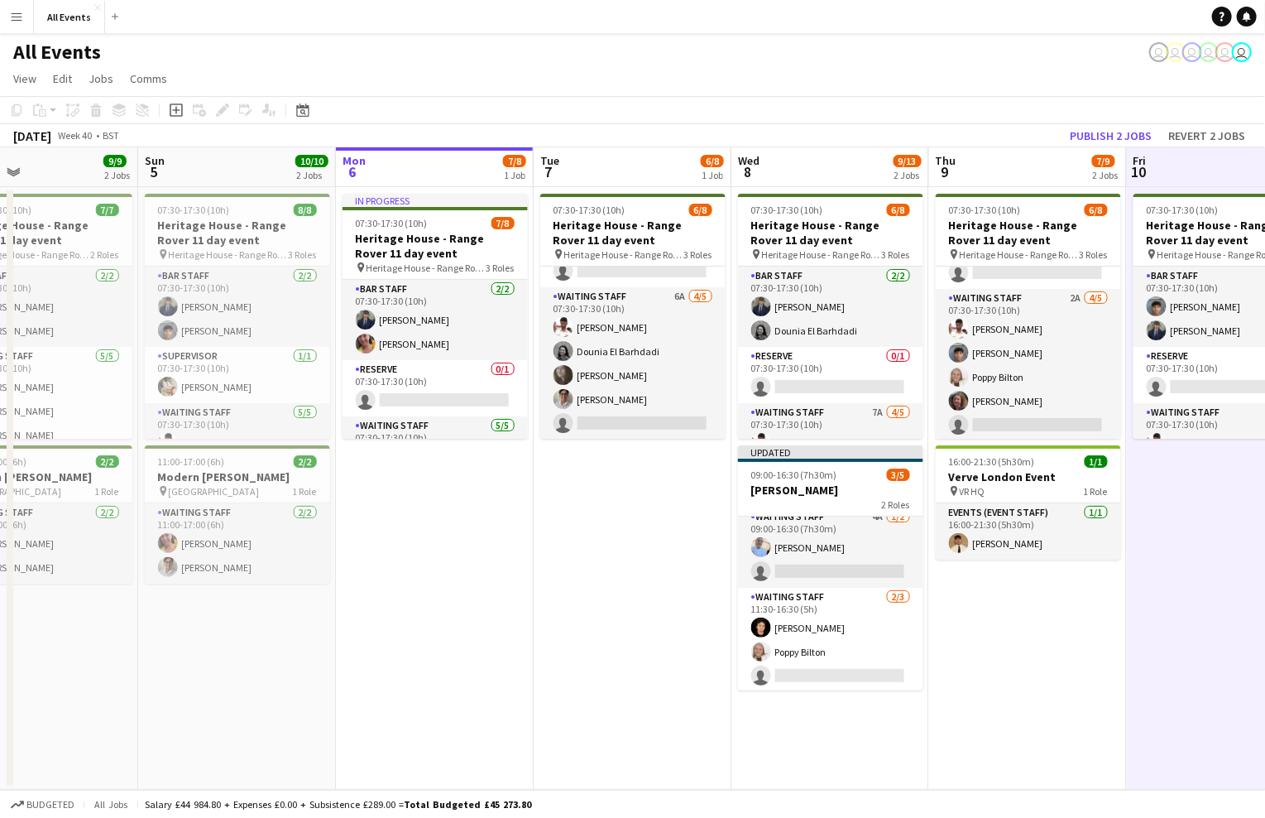
scroll to position [114, 0]
